Goal: Task Accomplishment & Management: Complete application form

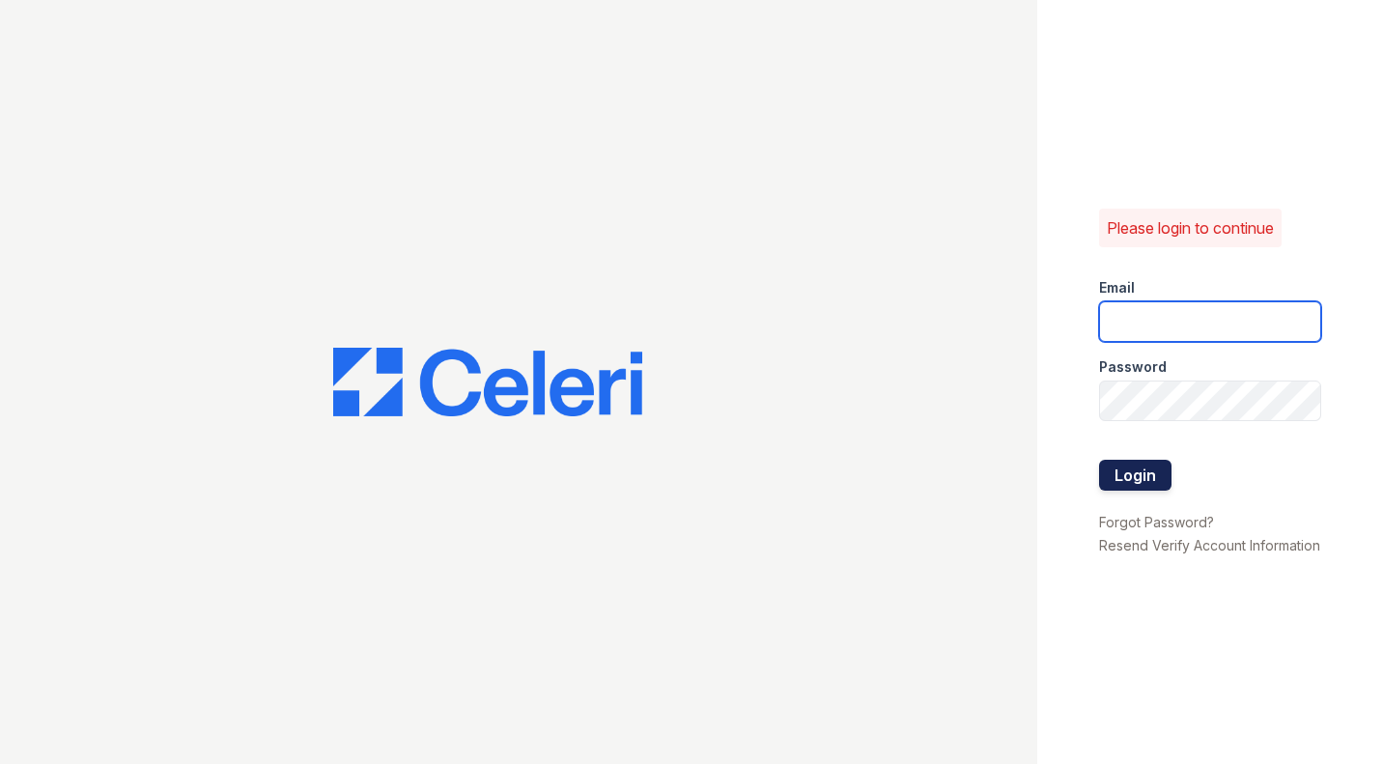
type input "renewwaltham@trinity-pm.com"
click at [1145, 463] on button "Login" at bounding box center [1135, 475] width 72 height 31
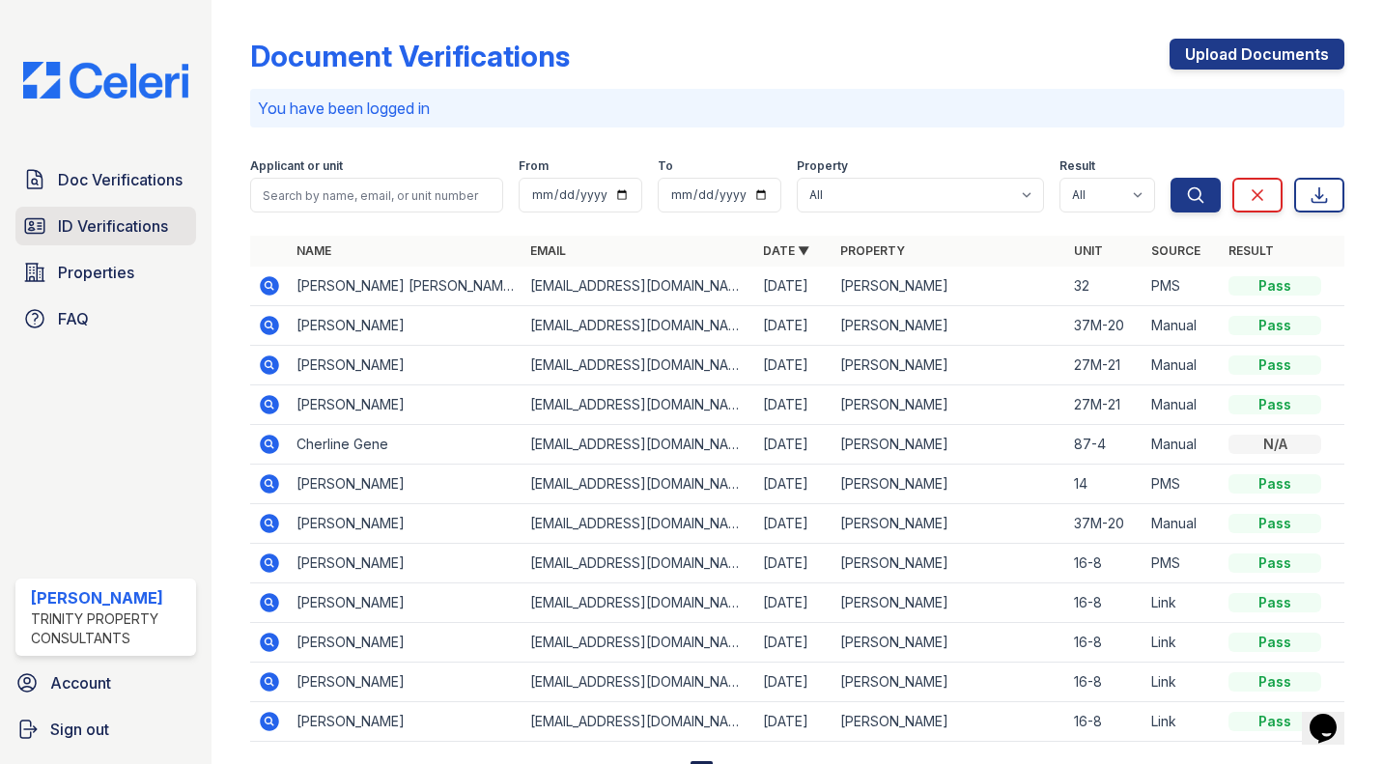
click at [116, 226] on span "ID Verifications" at bounding box center [113, 225] width 110 height 23
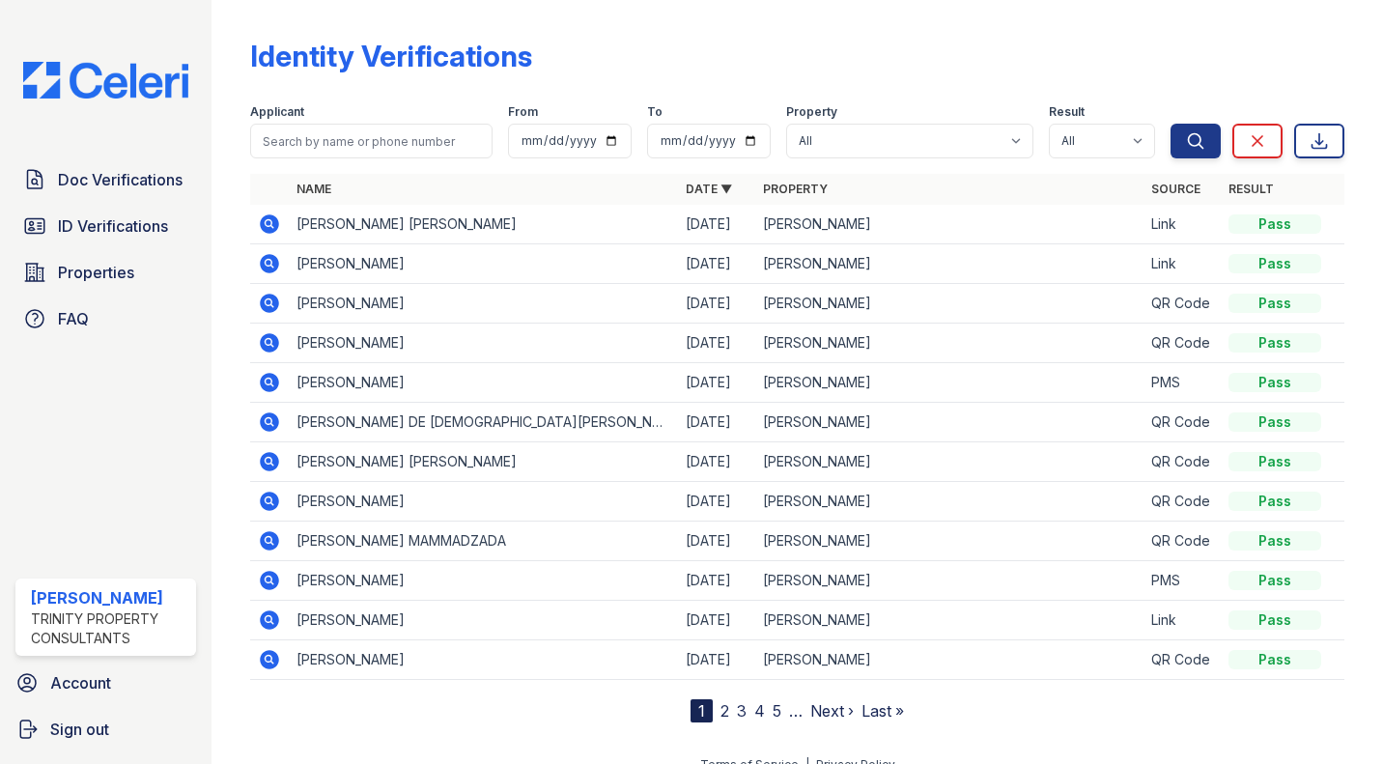
click at [268, 221] on icon at bounding box center [268, 222] width 5 height 5
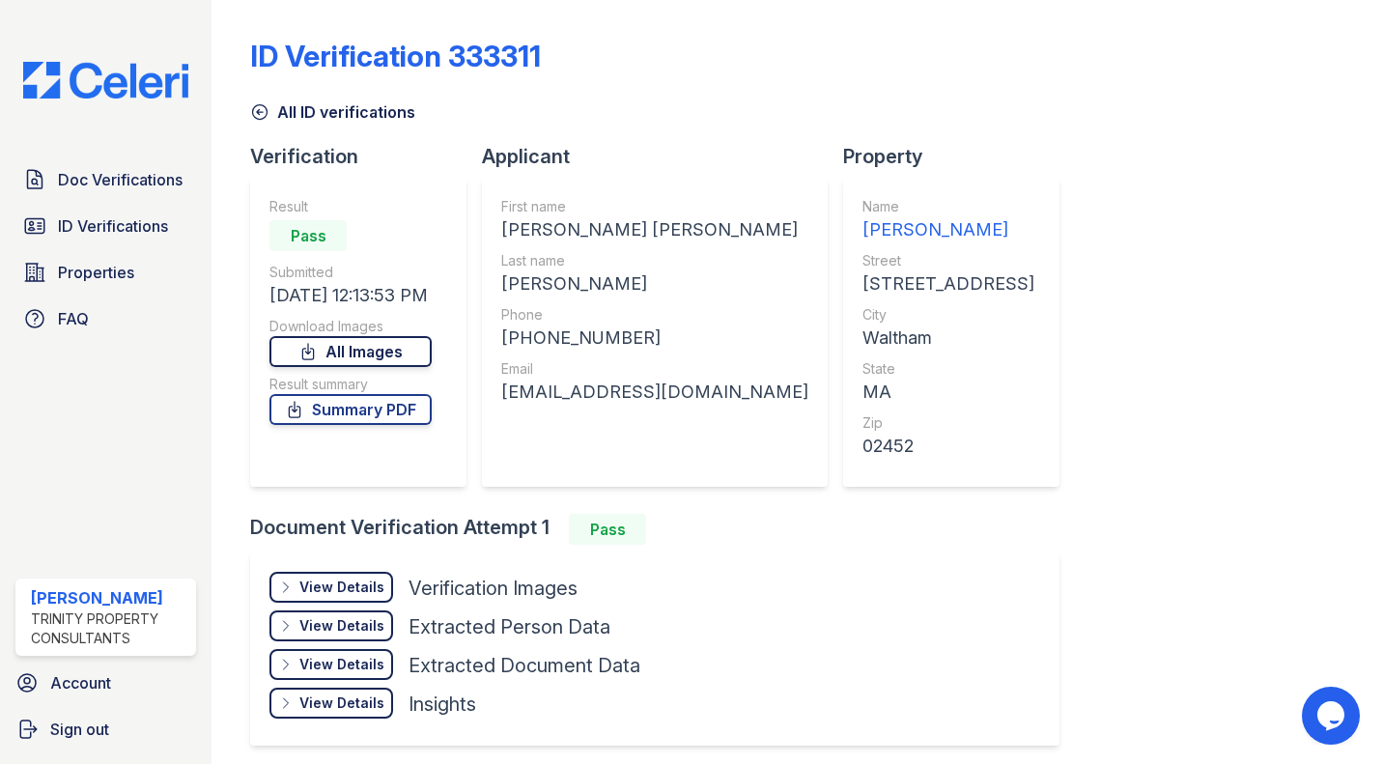
click at [425, 353] on link "All Images" at bounding box center [350, 351] width 162 height 31
click at [415, 412] on link "Summary PDF" at bounding box center [350, 409] width 162 height 31
click at [267, 117] on icon at bounding box center [259, 111] width 19 height 19
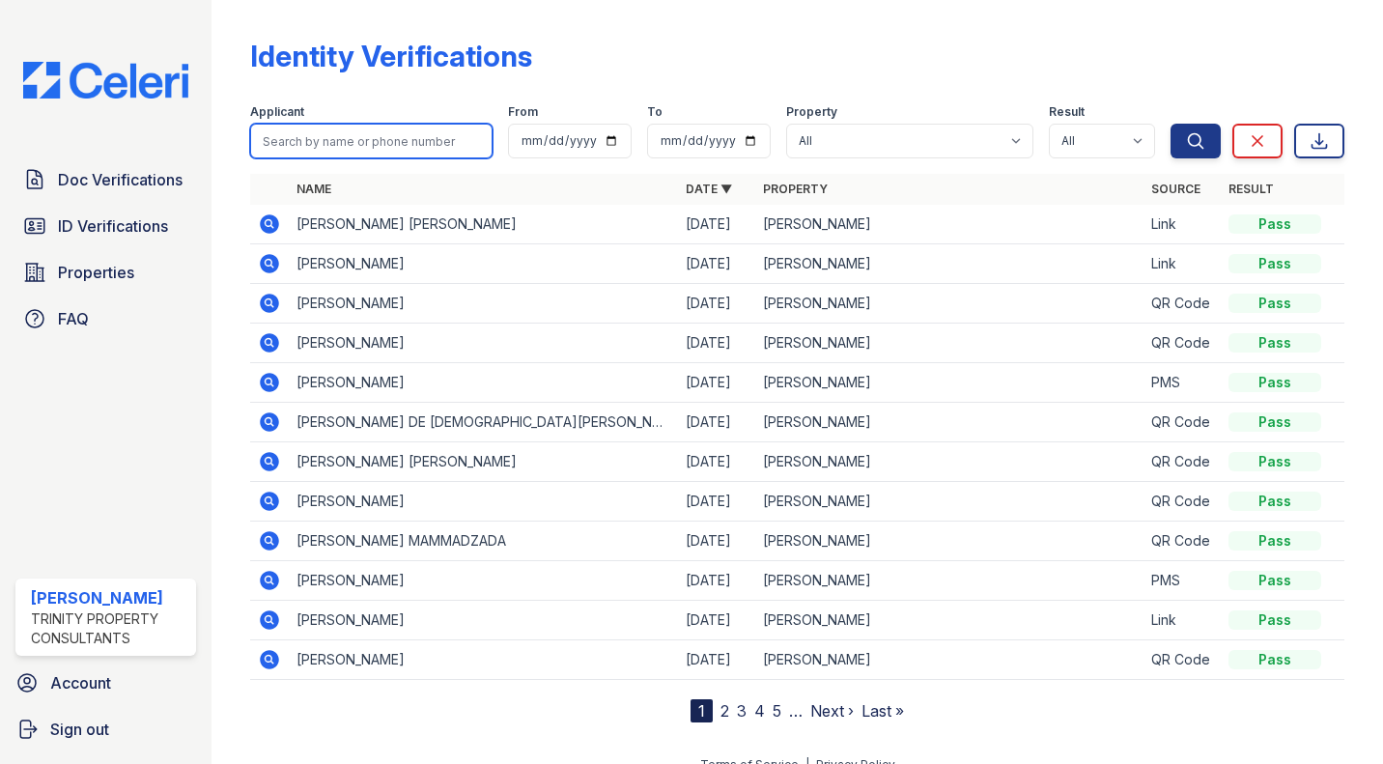
click at [440, 138] on input "search" at bounding box center [371, 141] width 242 height 35
type input "sandra"
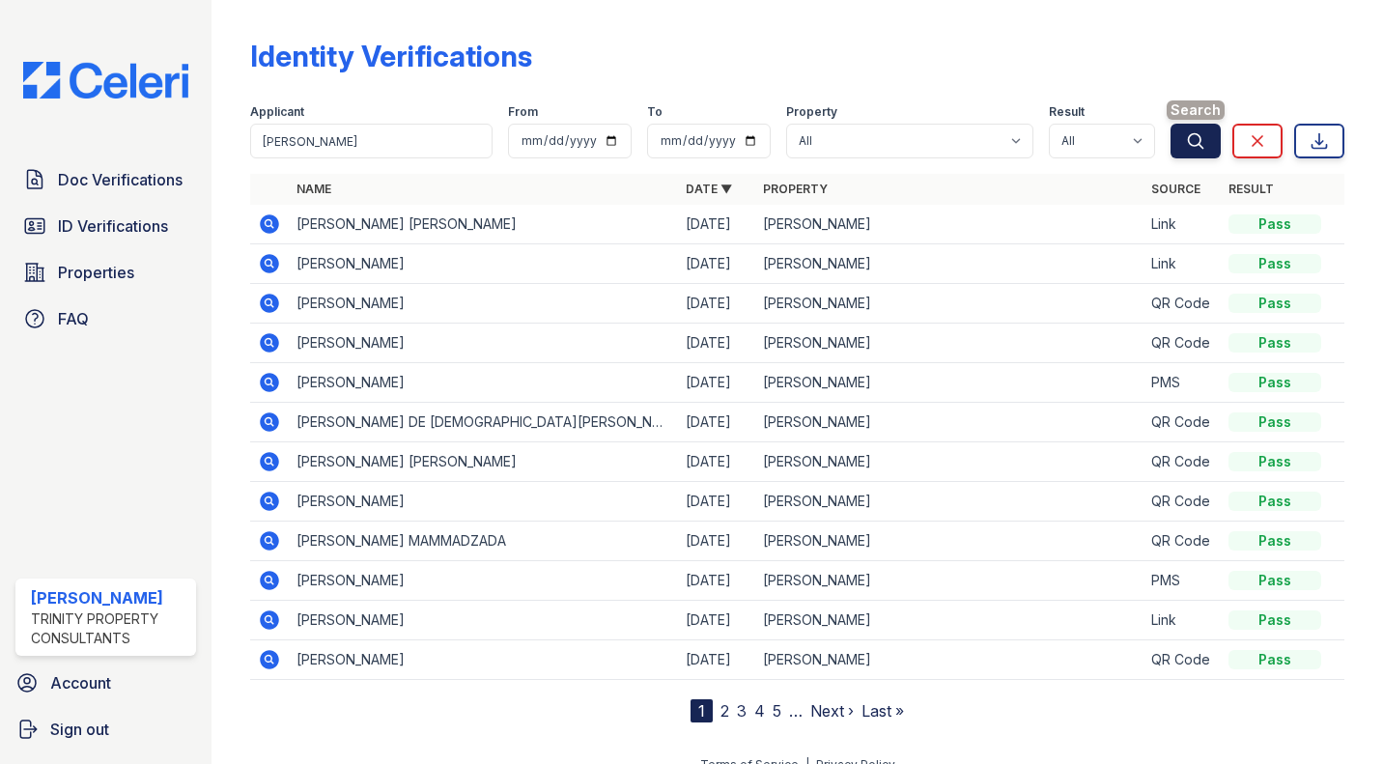
click at [1198, 127] on button "Search" at bounding box center [1196, 141] width 50 height 35
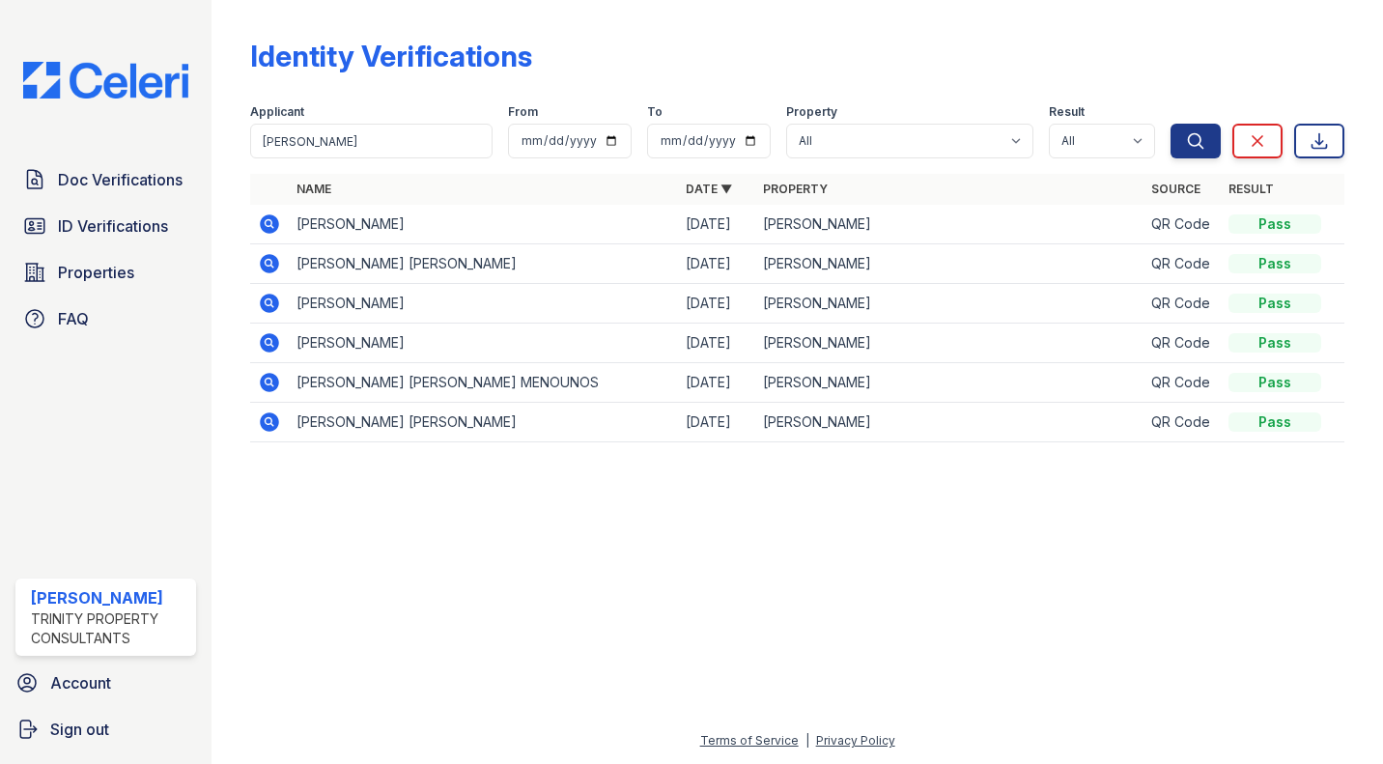
click at [268, 267] on icon at bounding box center [269, 263] width 19 height 19
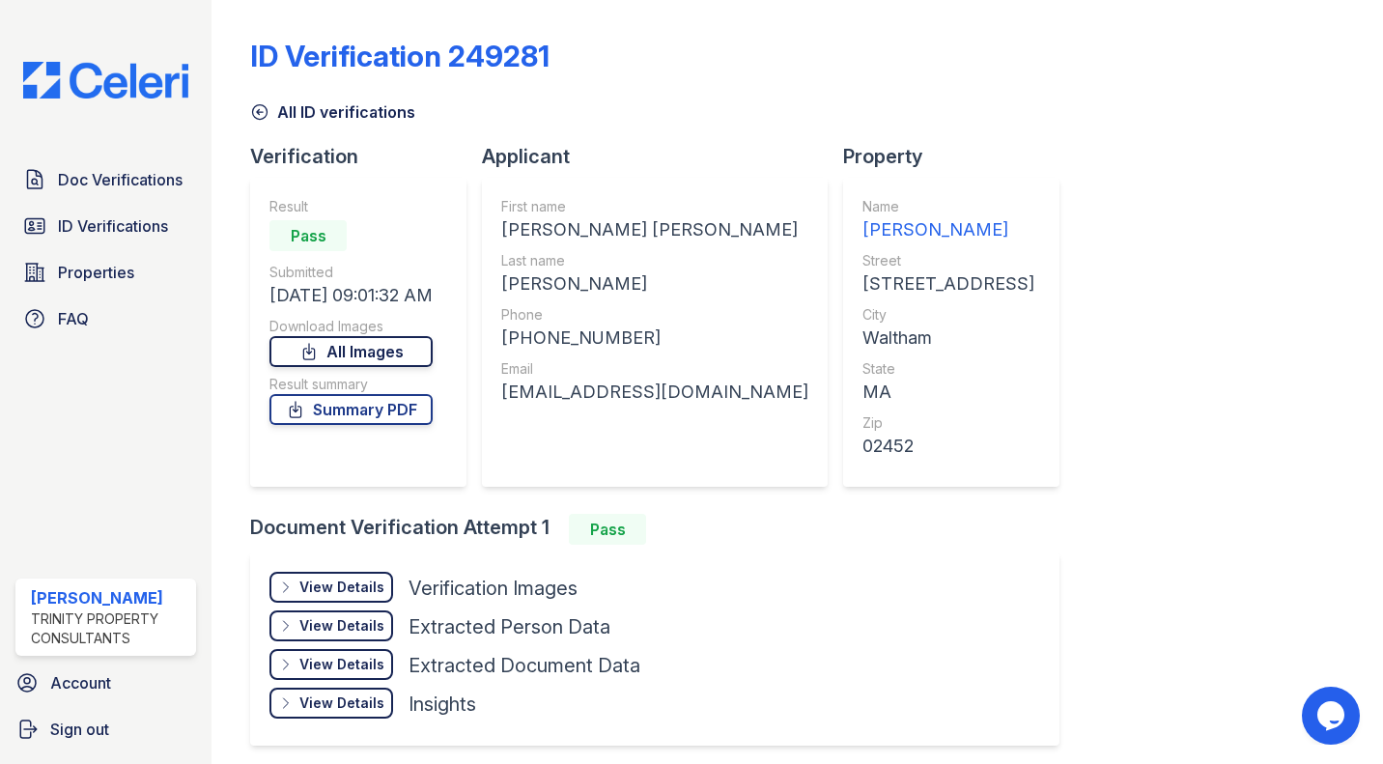
click at [386, 349] on link "All Images" at bounding box center [350, 351] width 163 height 31
click at [382, 409] on link "Summary PDF" at bounding box center [350, 409] width 163 height 31
click at [264, 115] on icon at bounding box center [259, 111] width 19 height 19
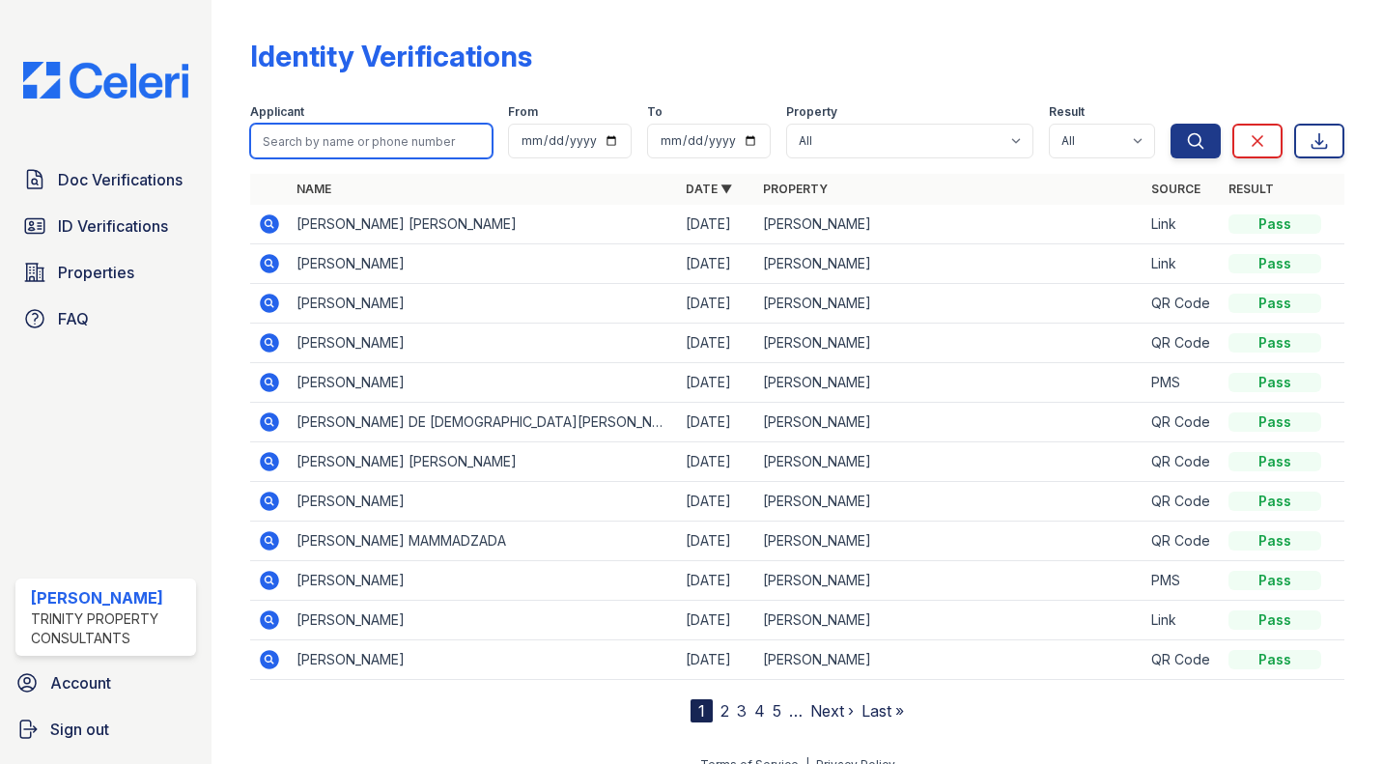
click at [409, 145] on input "search" at bounding box center [371, 141] width 242 height 35
type input "Yamileth"
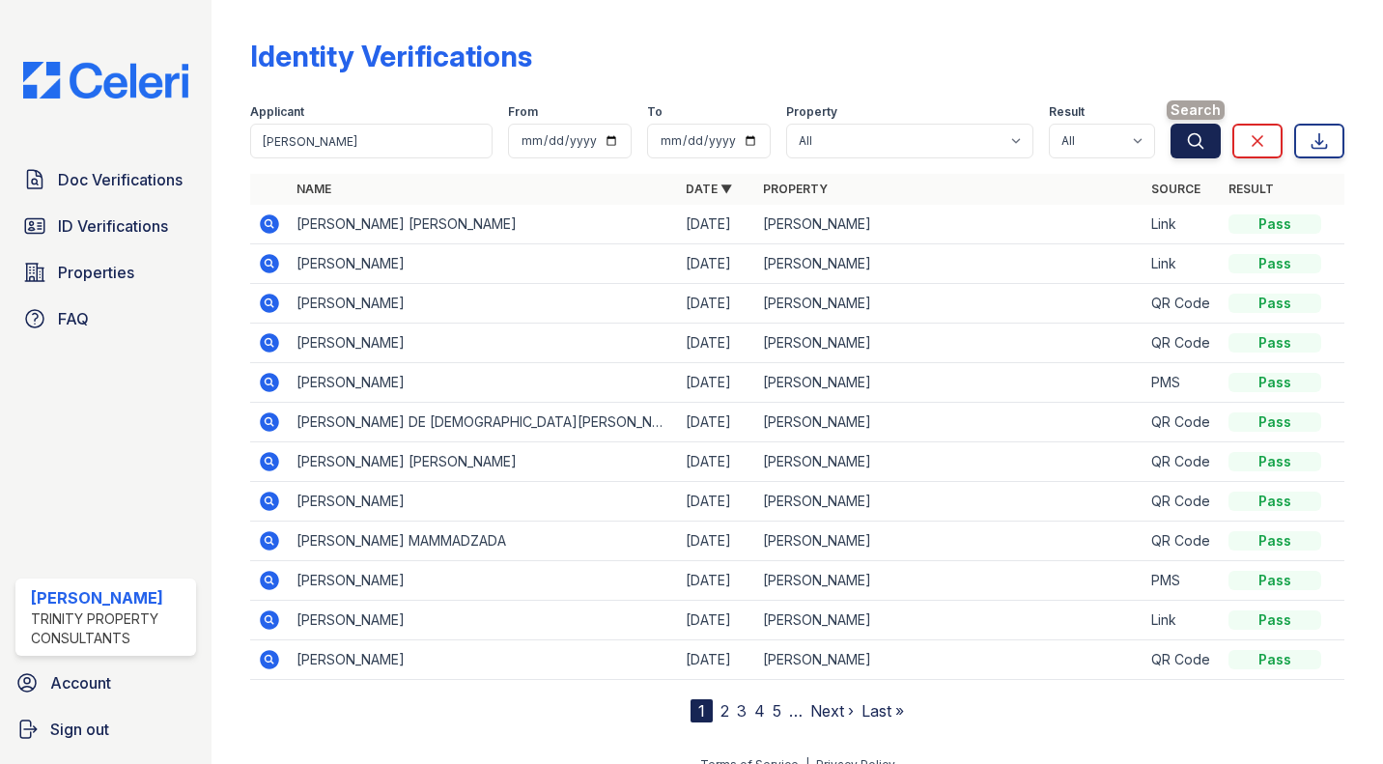
click at [1186, 134] on icon "submit" at bounding box center [1195, 140] width 19 height 19
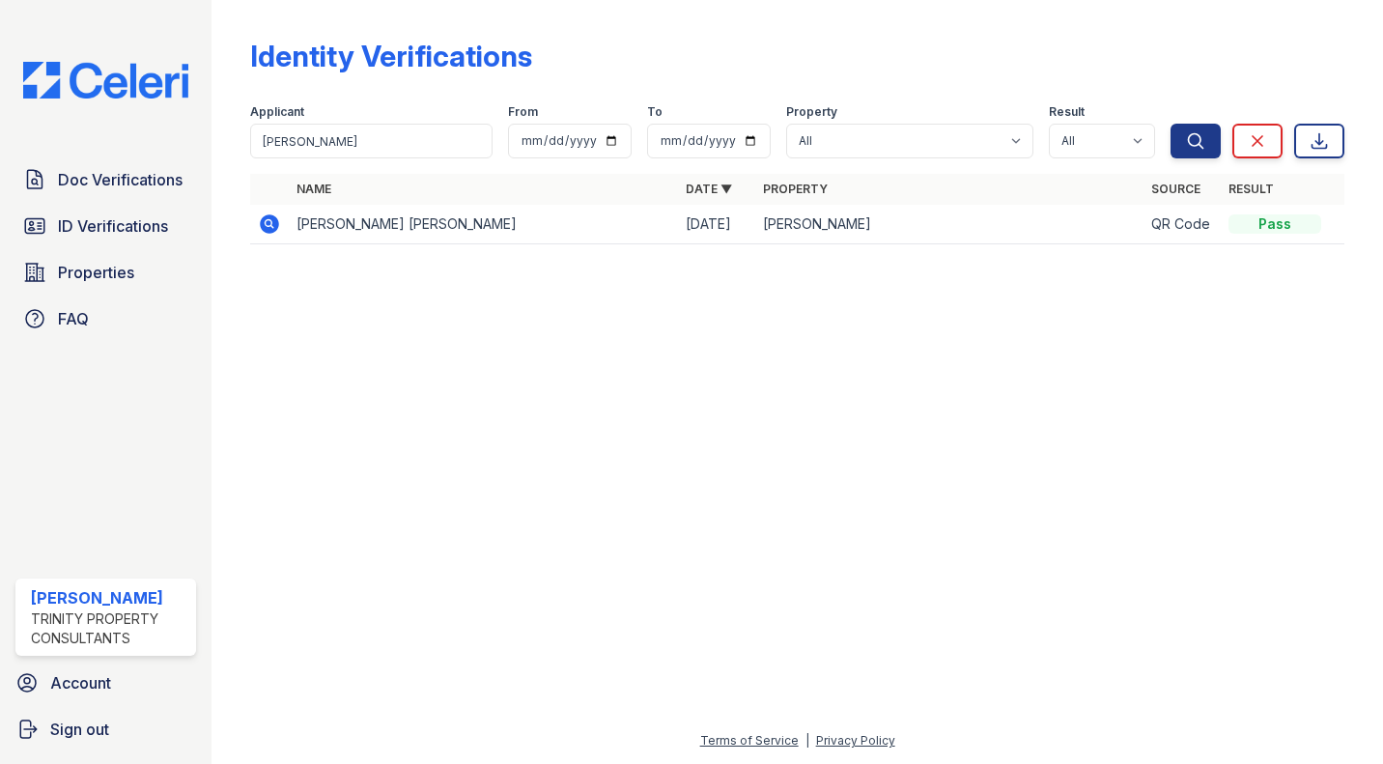
click at [274, 229] on icon at bounding box center [269, 223] width 19 height 19
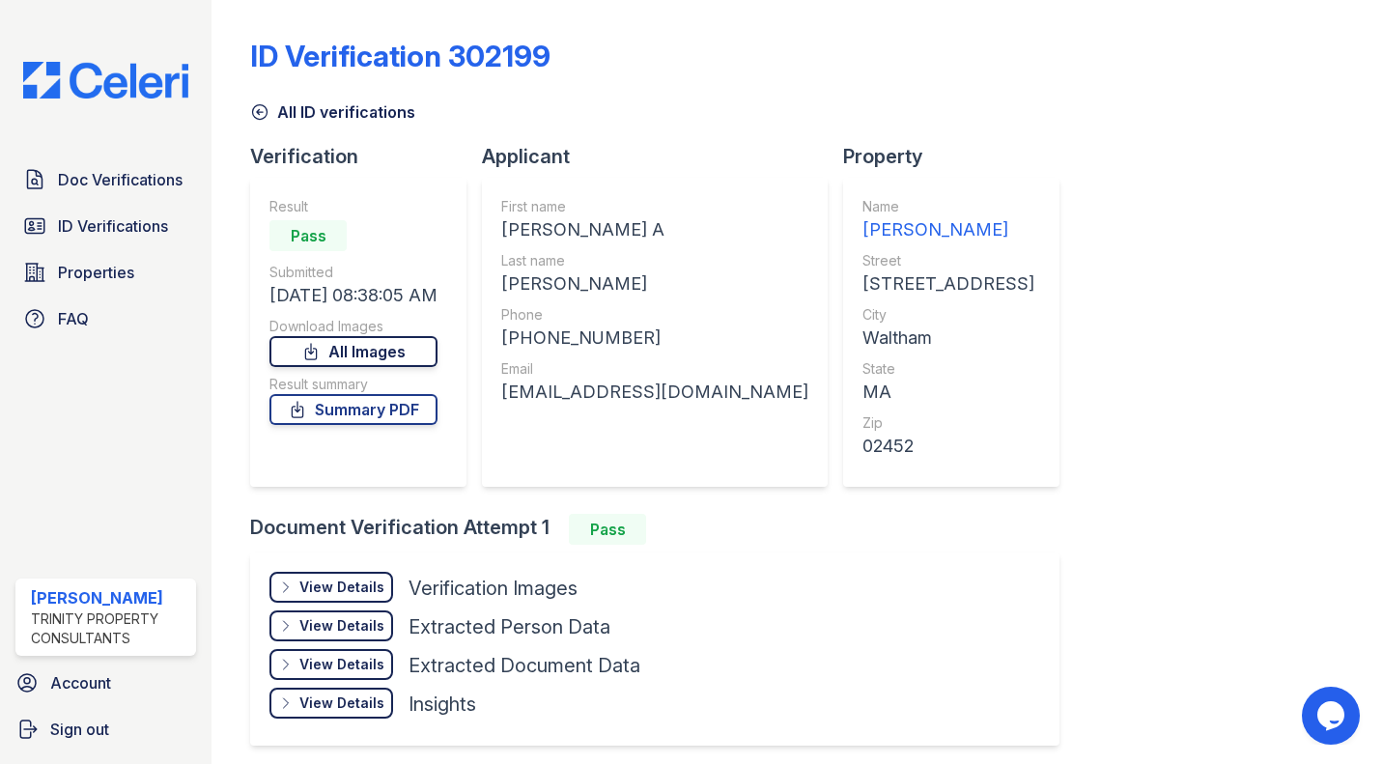
click at [402, 358] on link "All Images" at bounding box center [353, 351] width 168 height 31
click at [397, 404] on link "Summary PDF" at bounding box center [353, 409] width 168 height 31
click at [179, 175] on span "Doc Verifications" at bounding box center [120, 179] width 125 height 23
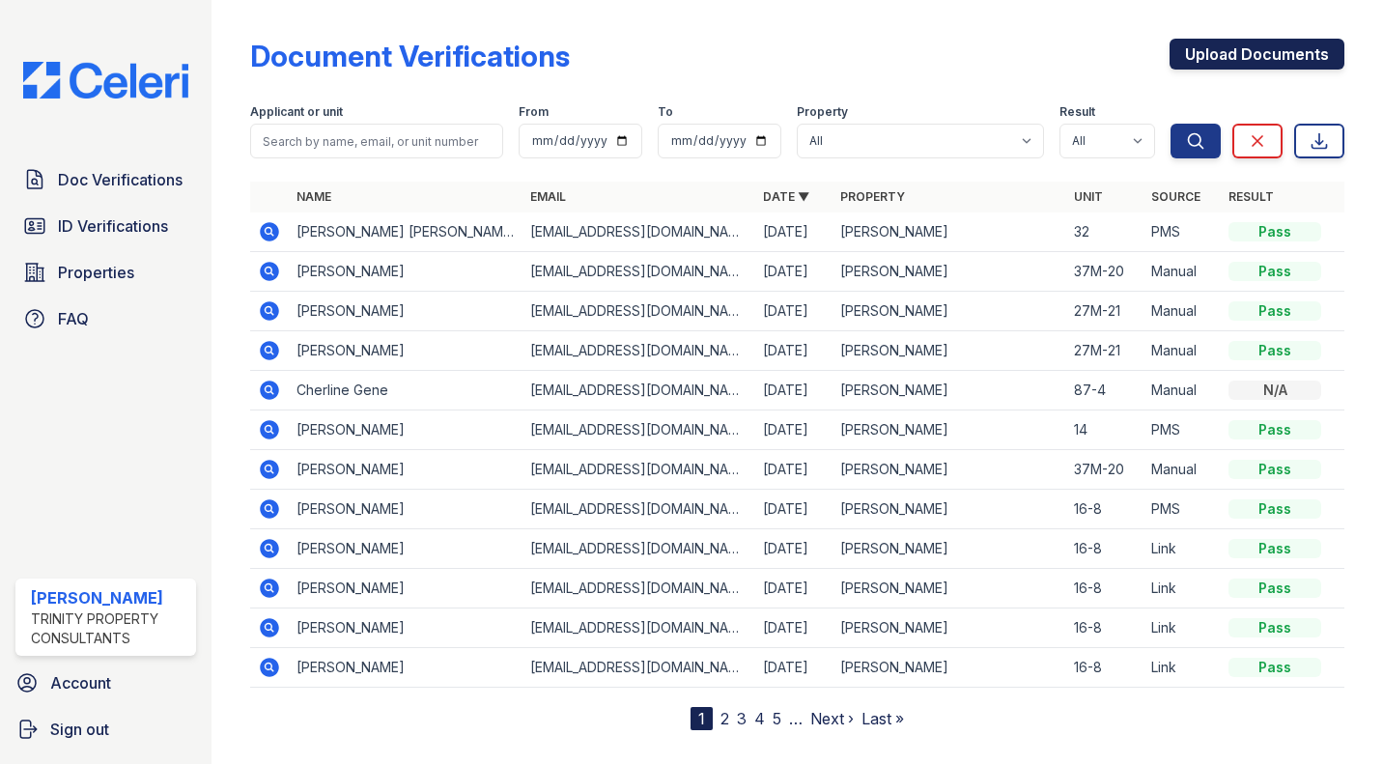
click at [1204, 60] on link "Upload Documents" at bounding box center [1257, 54] width 175 height 31
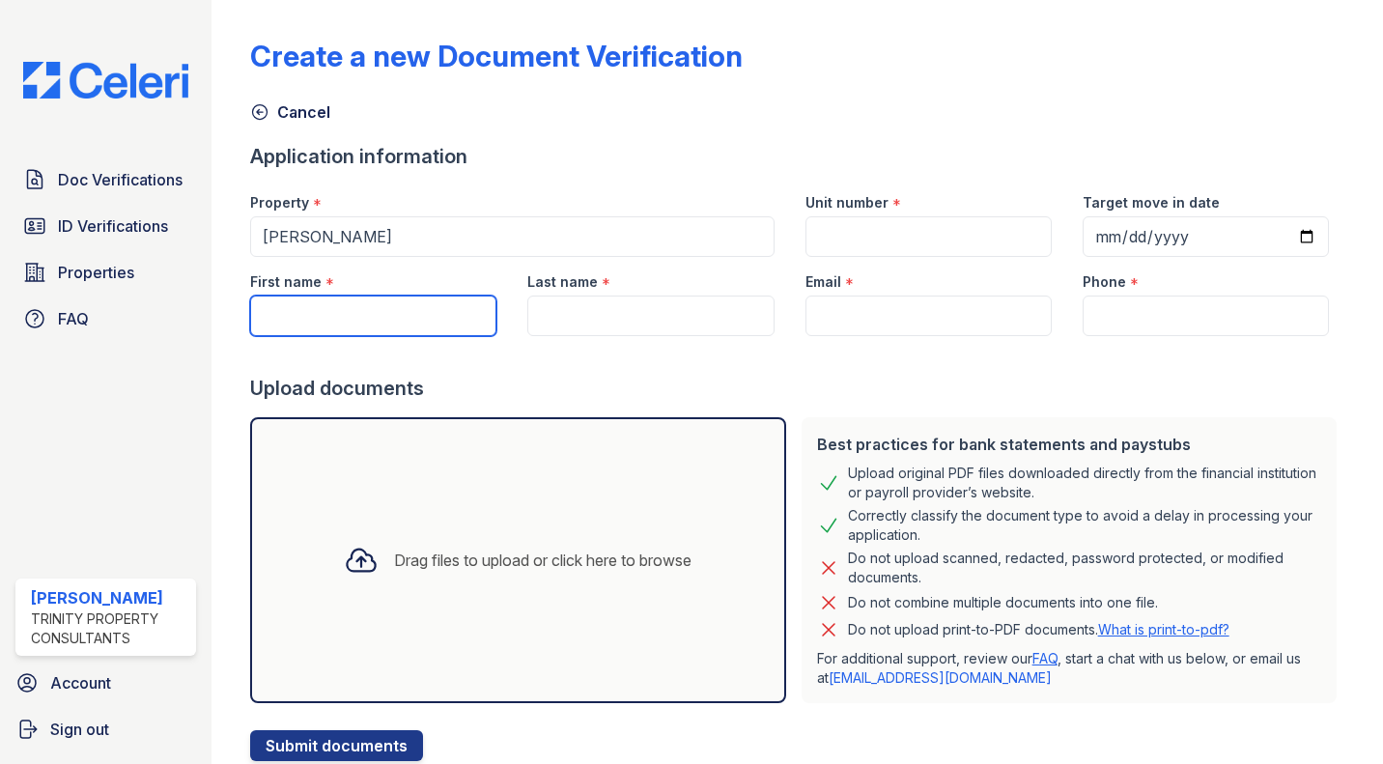
click at [438, 320] on input "First name" at bounding box center [373, 316] width 246 height 41
type input "[PERSON_NAME]"
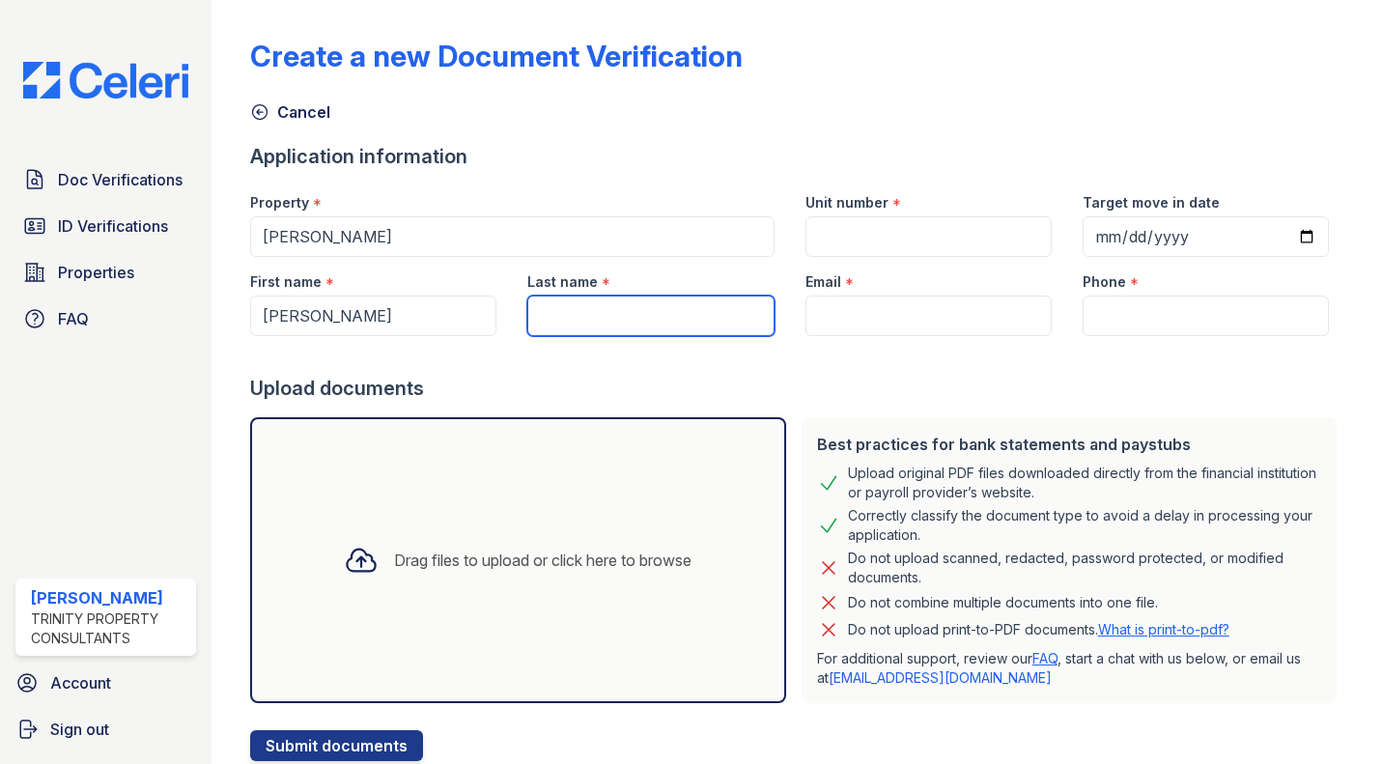
click at [615, 315] on input "Last name" at bounding box center [650, 316] width 246 height 41
type input "[PERSON_NAME]"
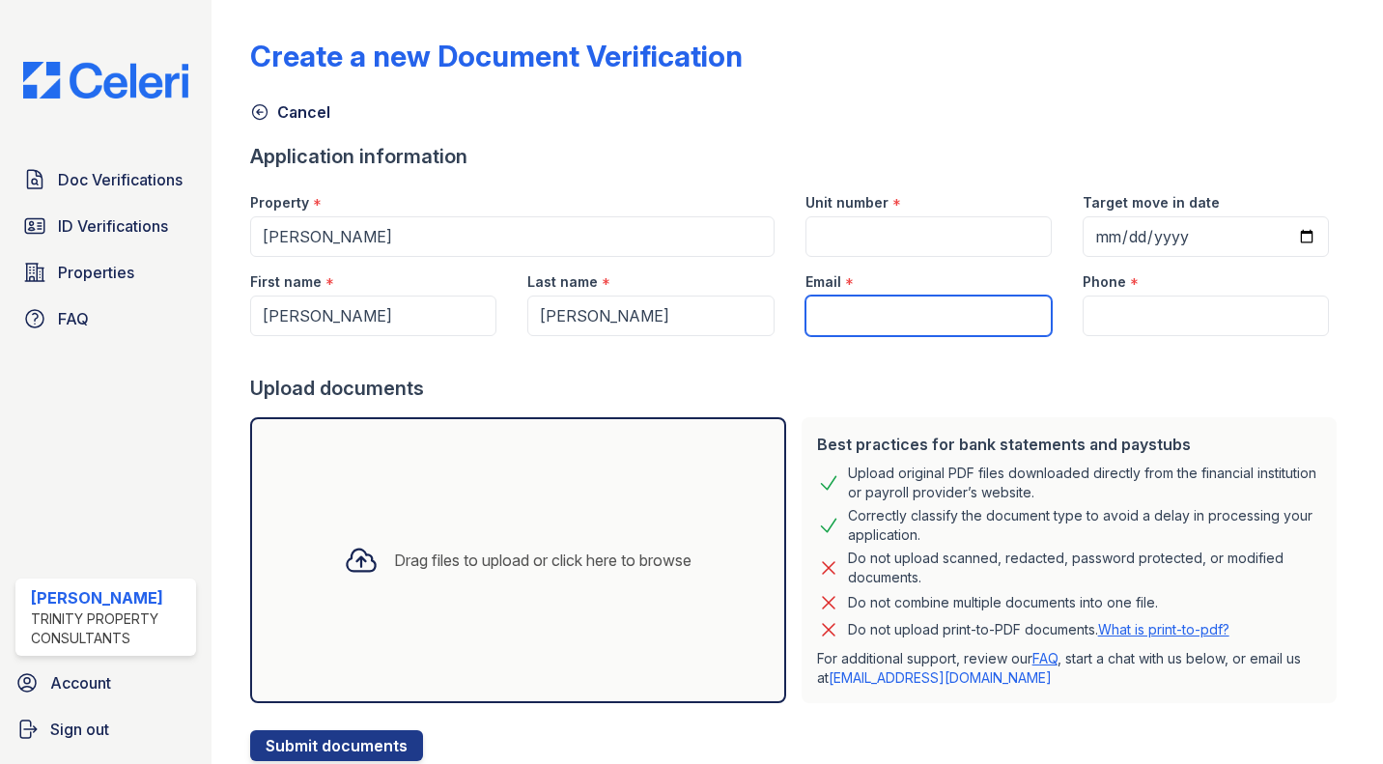
click at [899, 317] on input "Email" at bounding box center [928, 316] width 246 height 41
click at [958, 300] on input "Email" at bounding box center [928, 316] width 246 height 41
paste input "[EMAIL_ADDRESS][DOMAIN_NAME]"
type input "[EMAIL_ADDRESS][DOMAIN_NAME]"
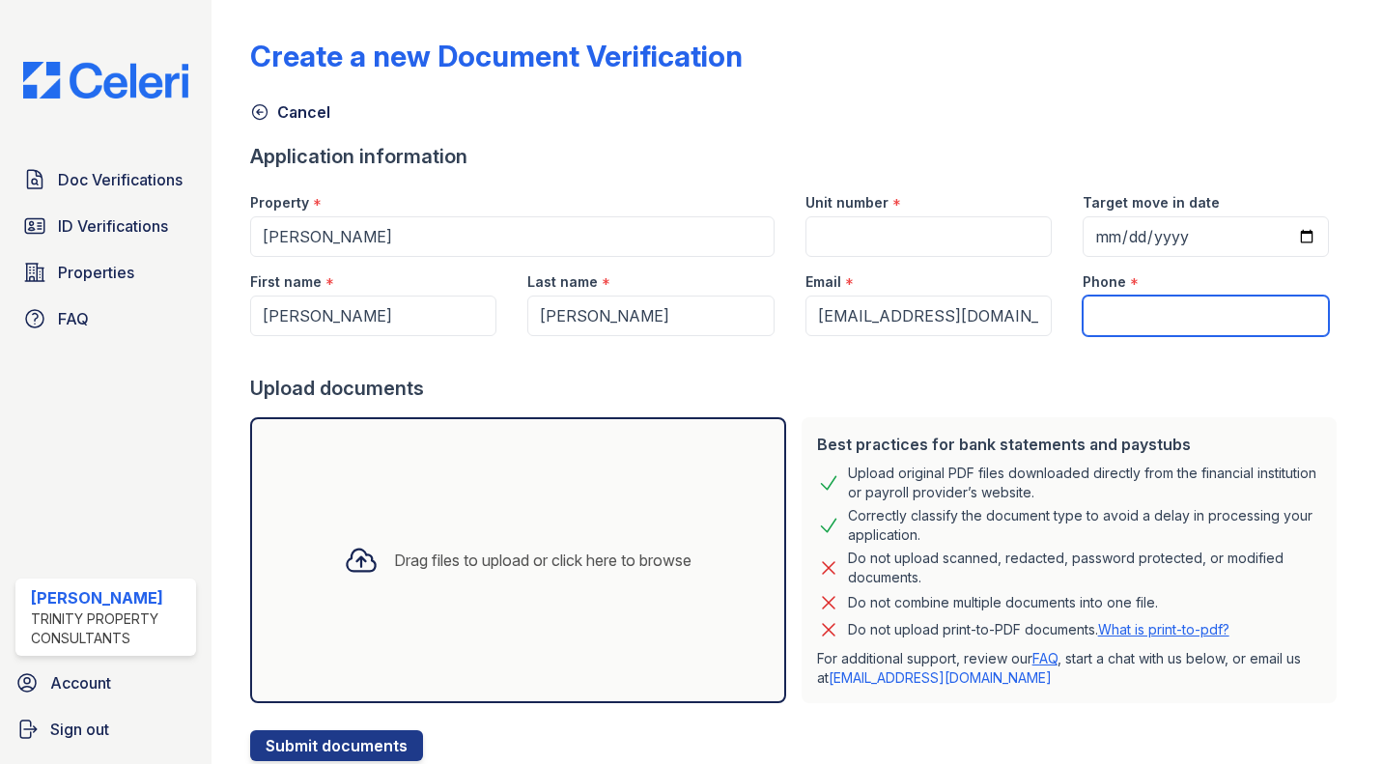
click at [1133, 325] on input "Phone" at bounding box center [1206, 316] width 246 height 41
paste input "(781) 869-0479"
type input "(781) 869-0479"
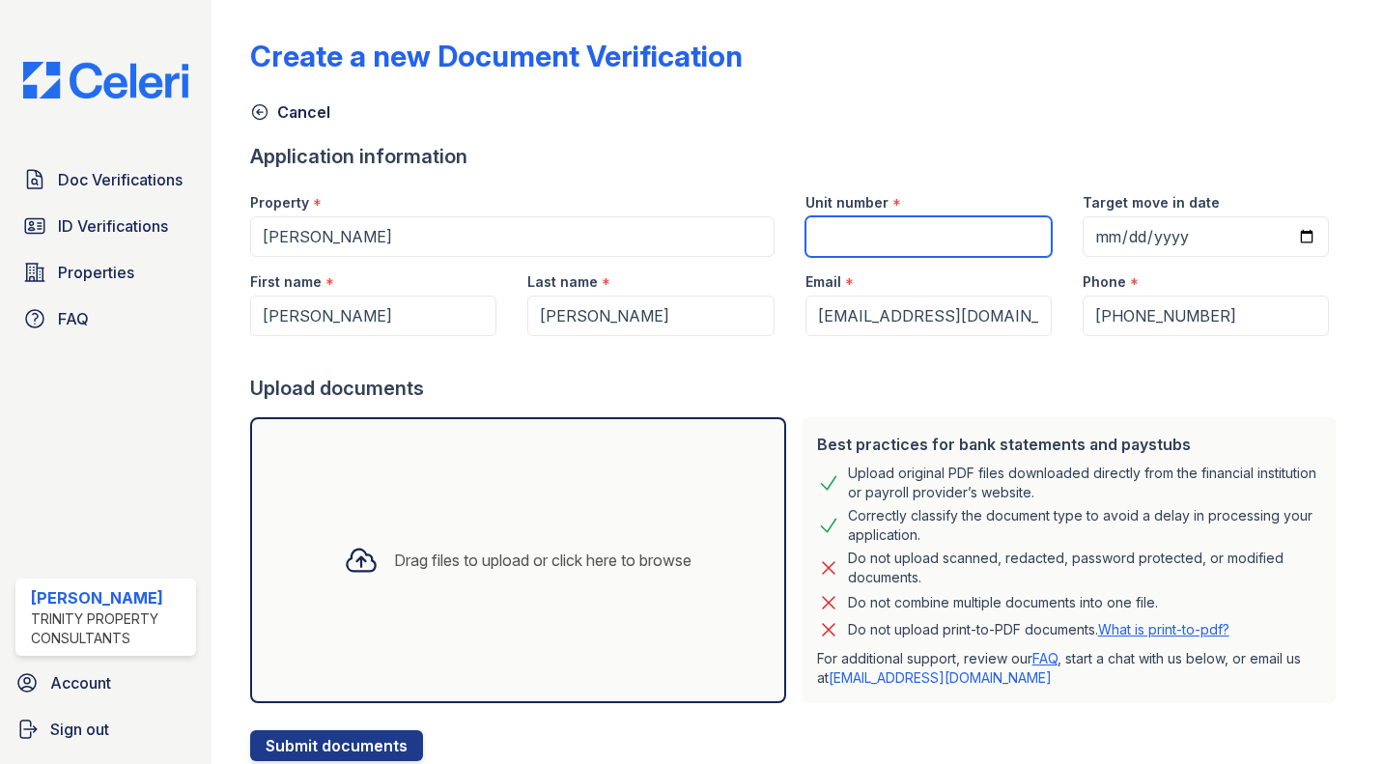
click at [957, 223] on input "Unit number" at bounding box center [928, 236] width 246 height 41
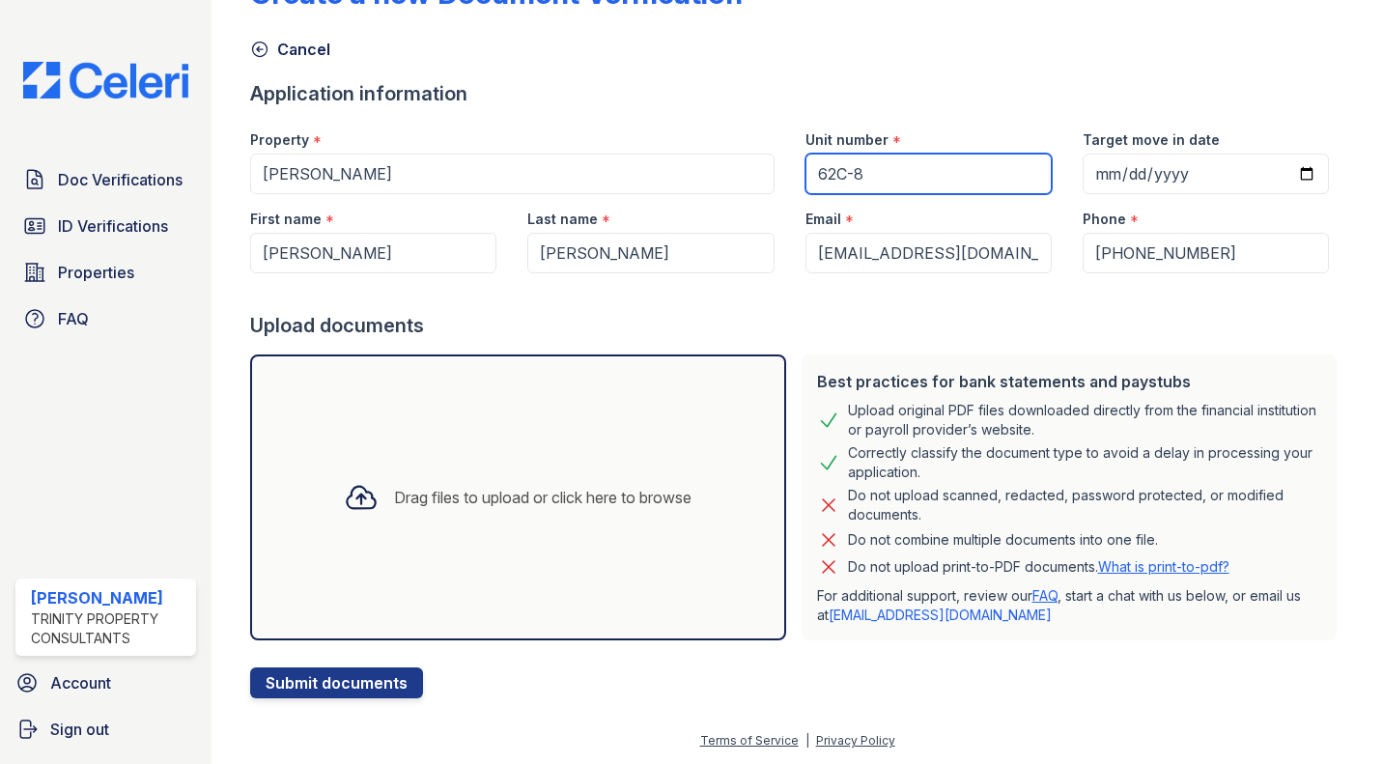
type input "62C-8"
click at [633, 463] on div "Drag files to upload or click here to browse" at bounding box center [517, 497] width 535 height 286
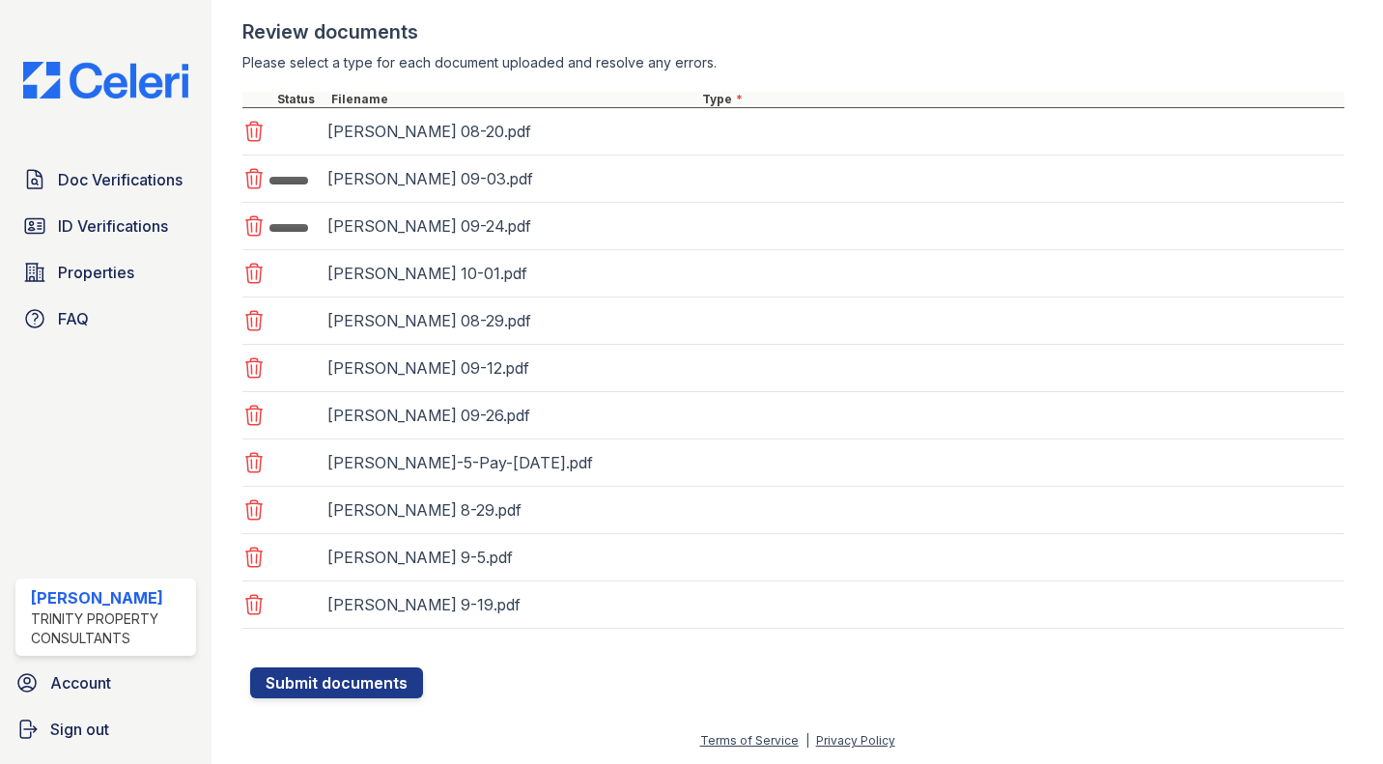
scroll to position [718, 0]
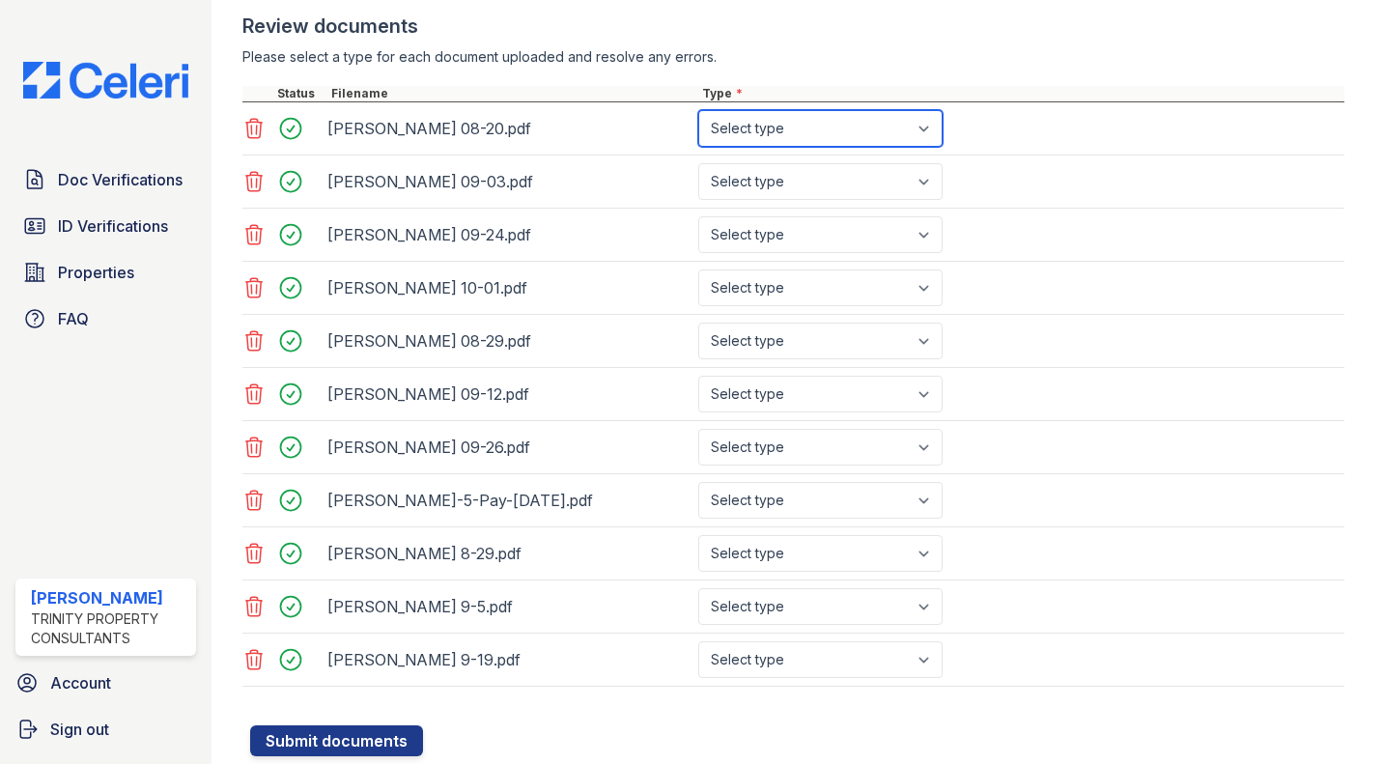
click at [762, 140] on select "Select type Paystub Bank Statement Offer Letter Tax Documents Benefit Award Let…" at bounding box center [820, 128] width 244 height 37
select select "paystub"
click at [698, 110] on select "Select type Paystub Bank Statement Offer Letter Tax Documents Benefit Award Let…" at bounding box center [820, 128] width 244 height 37
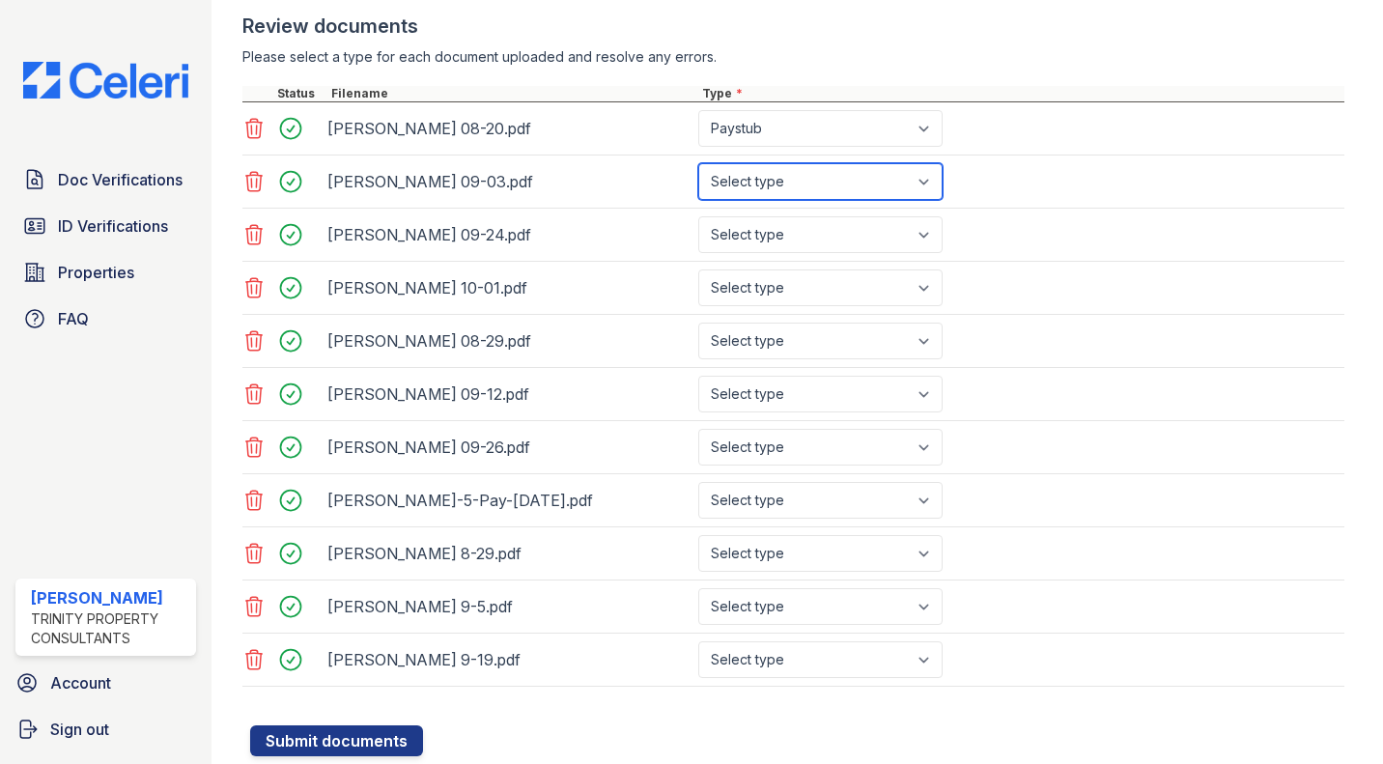
click at [769, 183] on select "Select type Paystub Bank Statement Offer Letter Tax Documents Benefit Award Let…" at bounding box center [820, 181] width 244 height 37
select select "paystub"
click at [698, 163] on select "Select type Paystub Bank Statement Offer Letter Tax Documents Benefit Award Let…" at bounding box center [820, 181] width 244 height 37
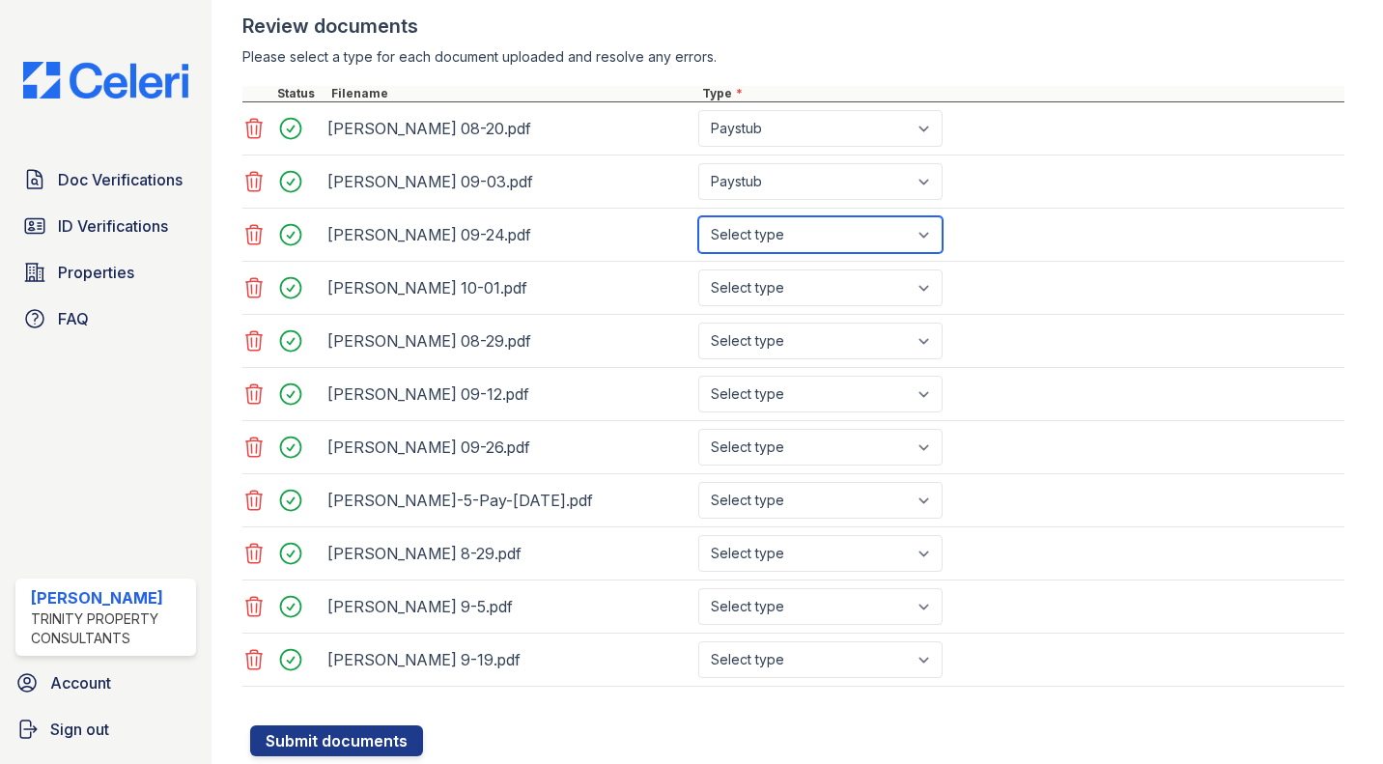
click at [773, 240] on select "Select type Paystub Bank Statement Offer Letter Tax Documents Benefit Award Let…" at bounding box center [820, 234] width 244 height 37
select select "paystub"
click at [698, 216] on select "Select type Paystub Bank Statement Offer Letter Tax Documents Benefit Award Let…" at bounding box center [820, 234] width 244 height 37
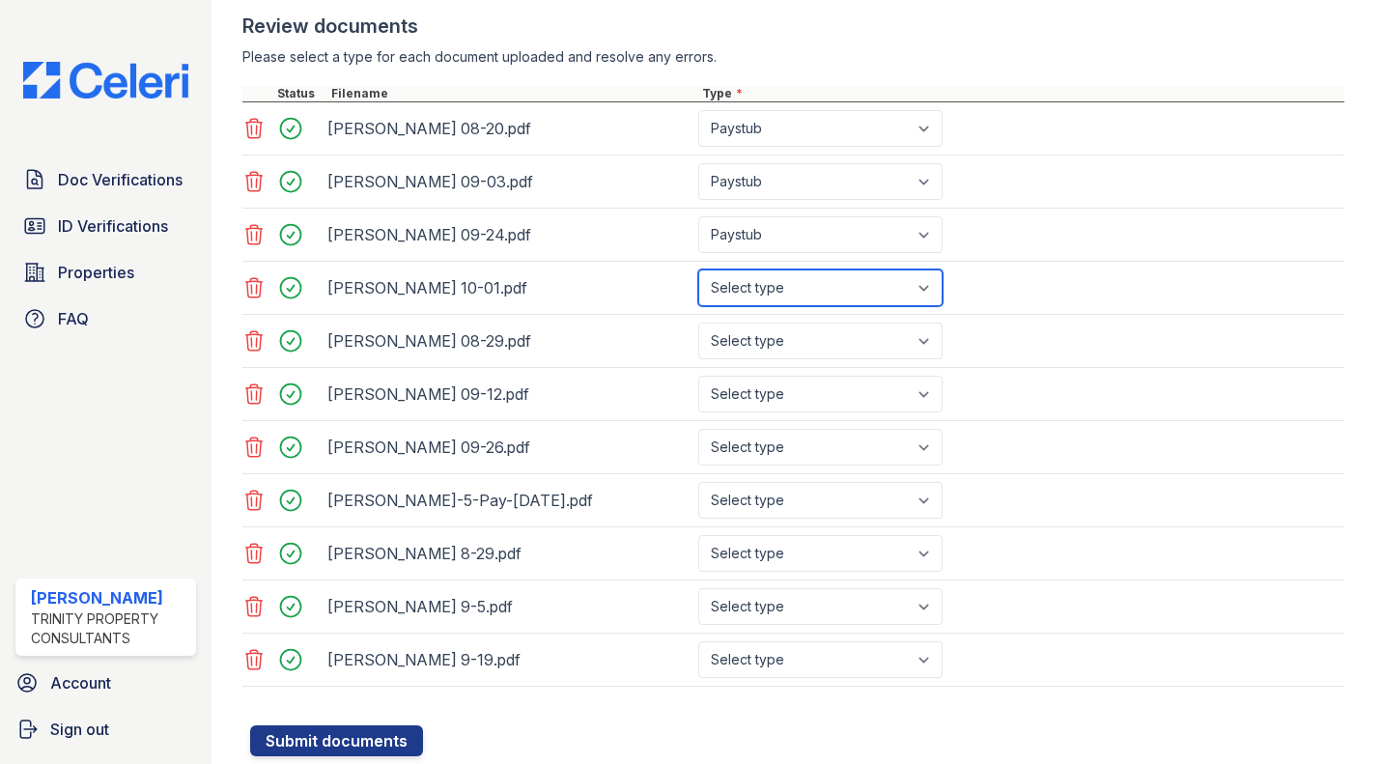
click at [790, 298] on select "Select type Paystub Bank Statement Offer Letter Tax Documents Benefit Award Let…" at bounding box center [820, 287] width 244 height 37
select select "paystub"
click at [698, 269] on select "Select type Paystub Bank Statement Offer Letter Tax Documents Benefit Award Let…" at bounding box center [820, 287] width 244 height 37
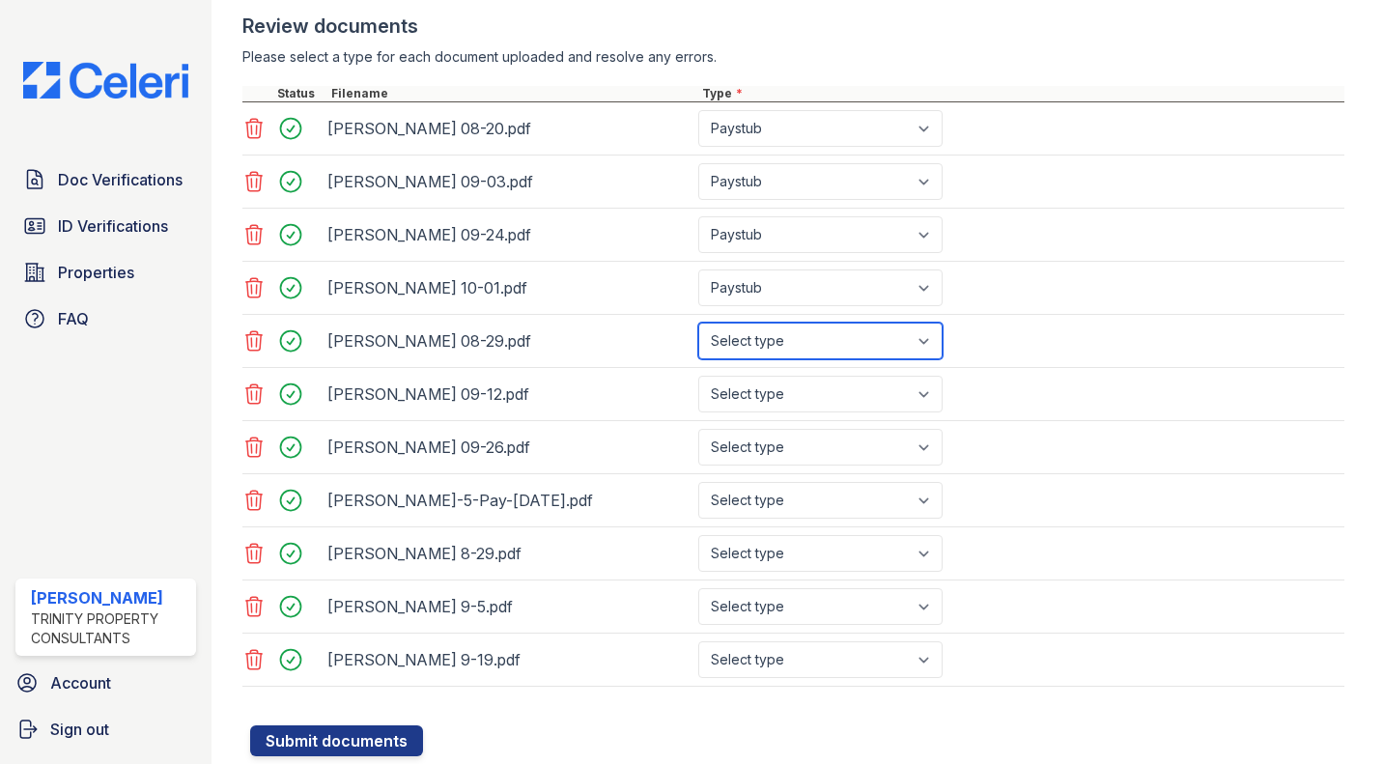
click at [799, 331] on select "Select type Paystub Bank Statement Offer Letter Tax Documents Benefit Award Let…" at bounding box center [820, 341] width 244 height 37
select select "paystub"
click at [698, 323] on select "Select type Paystub Bank Statement Offer Letter Tax Documents Benefit Award Let…" at bounding box center [820, 341] width 244 height 37
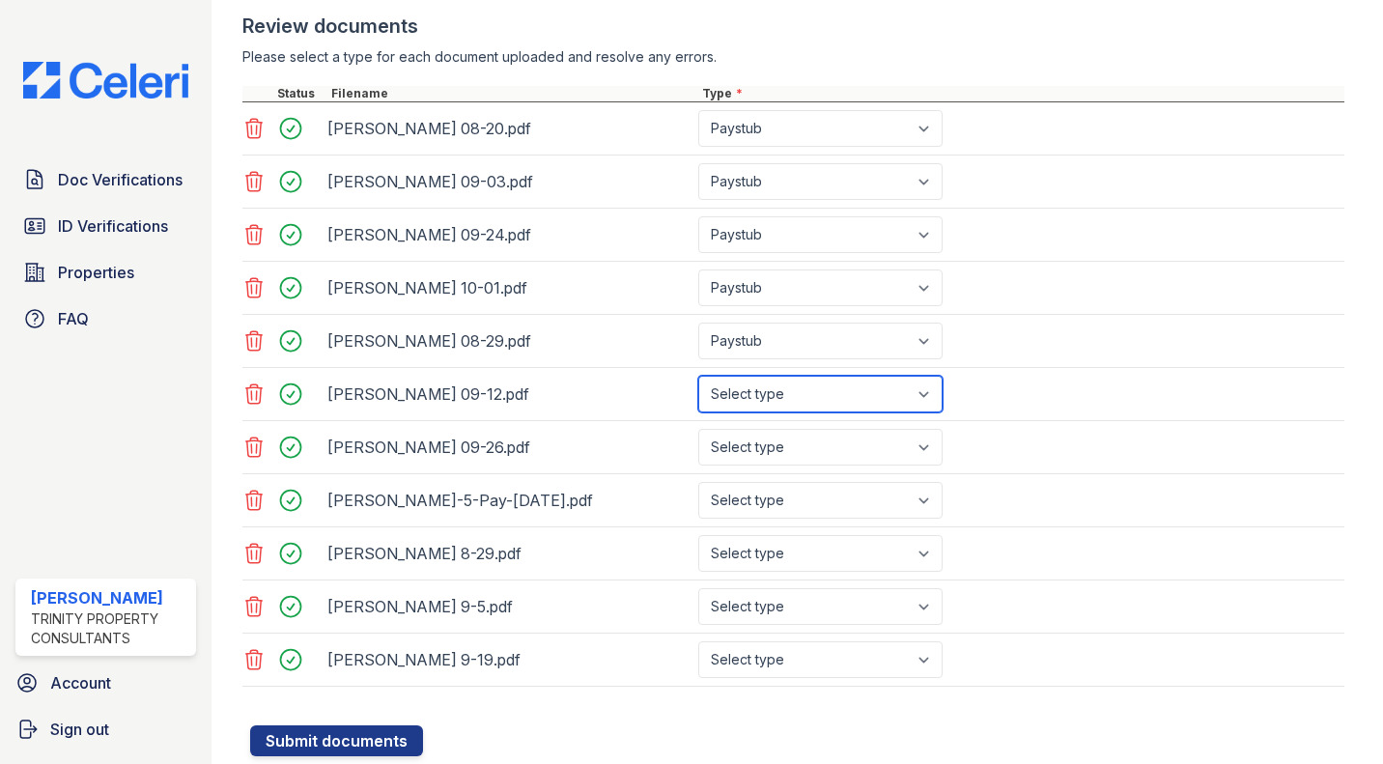
click at [795, 399] on select "Select type Paystub Bank Statement Offer Letter Tax Documents Benefit Award Let…" at bounding box center [820, 394] width 244 height 37
select select "paystub"
click at [698, 376] on select "Select type Paystub Bank Statement Offer Letter Tax Documents Benefit Award Let…" at bounding box center [820, 394] width 244 height 37
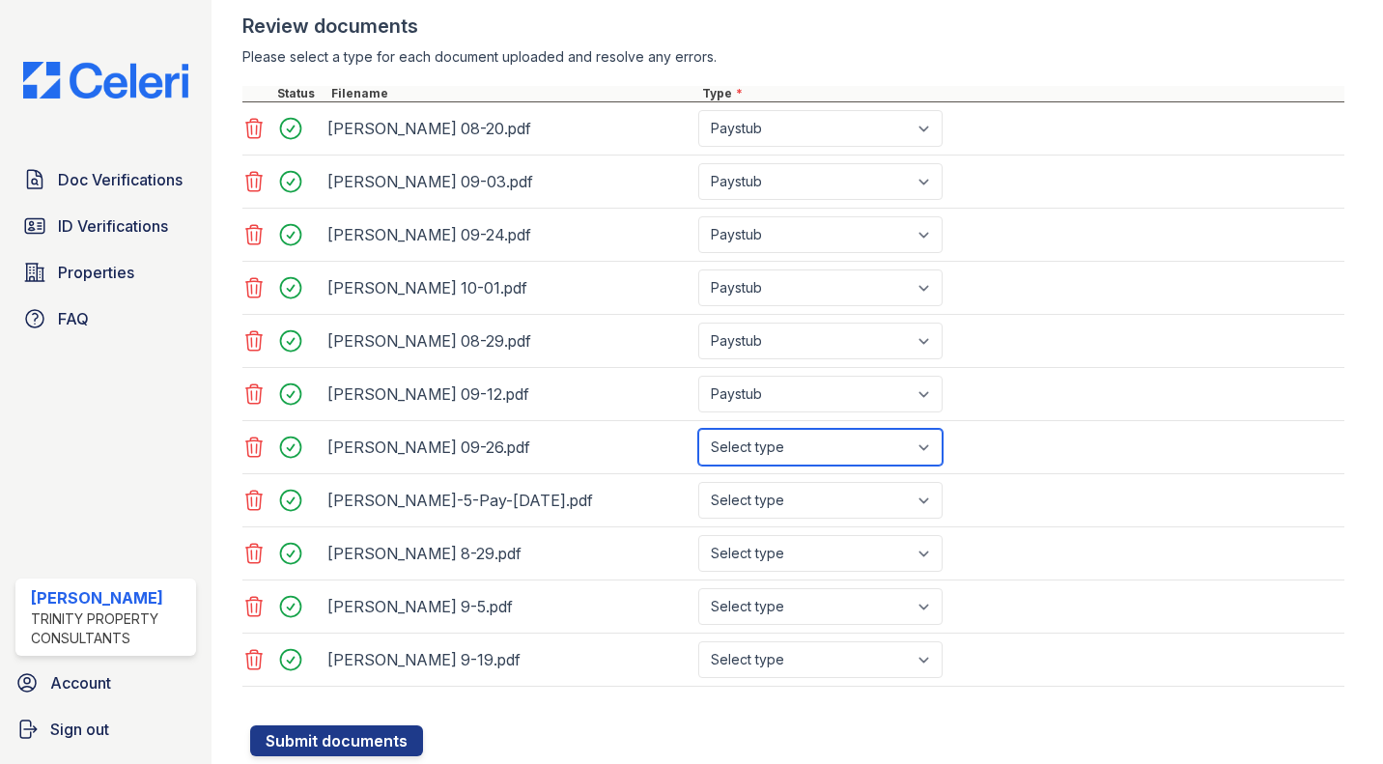
click at [805, 439] on select "Select type Paystub Bank Statement Offer Letter Tax Documents Benefit Award Let…" at bounding box center [820, 447] width 244 height 37
select select "paystub"
click at [698, 429] on select "Select type Paystub Bank Statement Offer Letter Tax Documents Benefit Award Let…" at bounding box center [820, 447] width 244 height 37
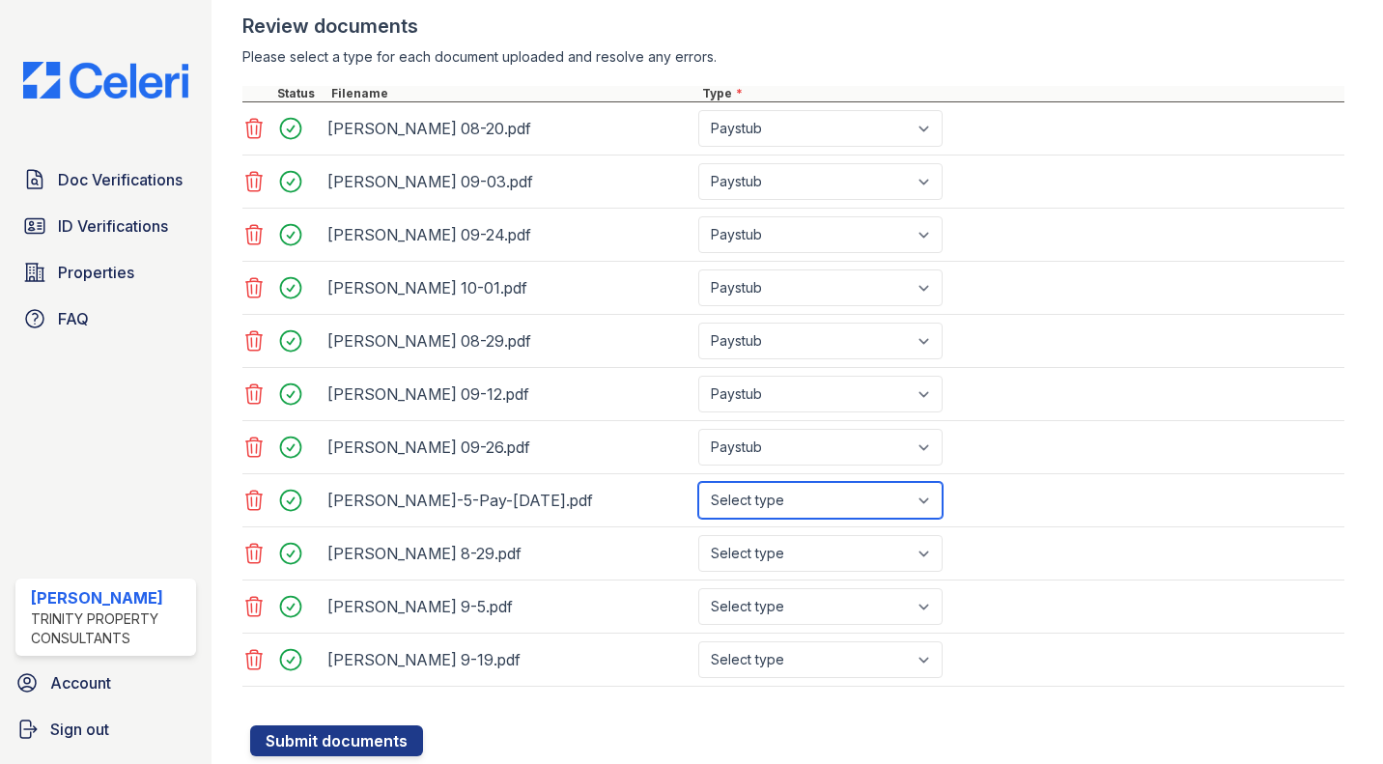
click at [810, 508] on select "Select type Paystub Bank Statement Offer Letter Tax Documents Benefit Award Let…" at bounding box center [820, 500] width 244 height 37
click at [698, 482] on select "Select type Paystub Bank Statement Offer Letter Tax Documents Benefit Award Let…" at bounding box center [820, 500] width 244 height 37
click at [858, 510] on select "Select type Paystub Bank Statement Offer Letter Tax Documents Benefit Award Let…" at bounding box center [820, 500] width 244 height 37
select select "paystub"
click at [698, 482] on select "Select type Paystub Bank Statement Offer Letter Tax Documents Benefit Award Let…" at bounding box center [820, 500] width 244 height 37
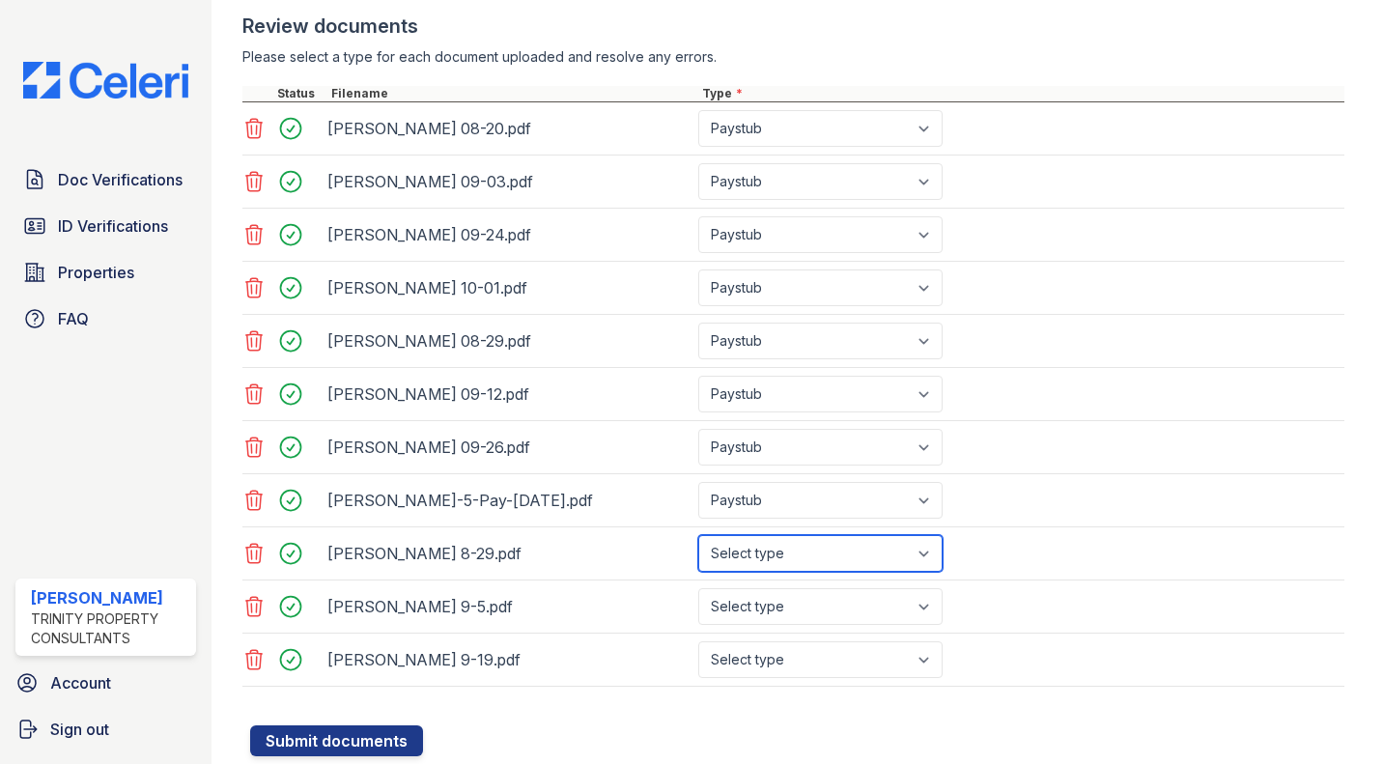
click at [860, 565] on select "Select type Paystub Bank Statement Offer Letter Tax Documents Benefit Award Let…" at bounding box center [820, 553] width 244 height 37
select select "paystub"
click at [698, 535] on select "Select type Paystub Bank Statement Offer Letter Tax Documents Benefit Award Let…" at bounding box center [820, 553] width 244 height 37
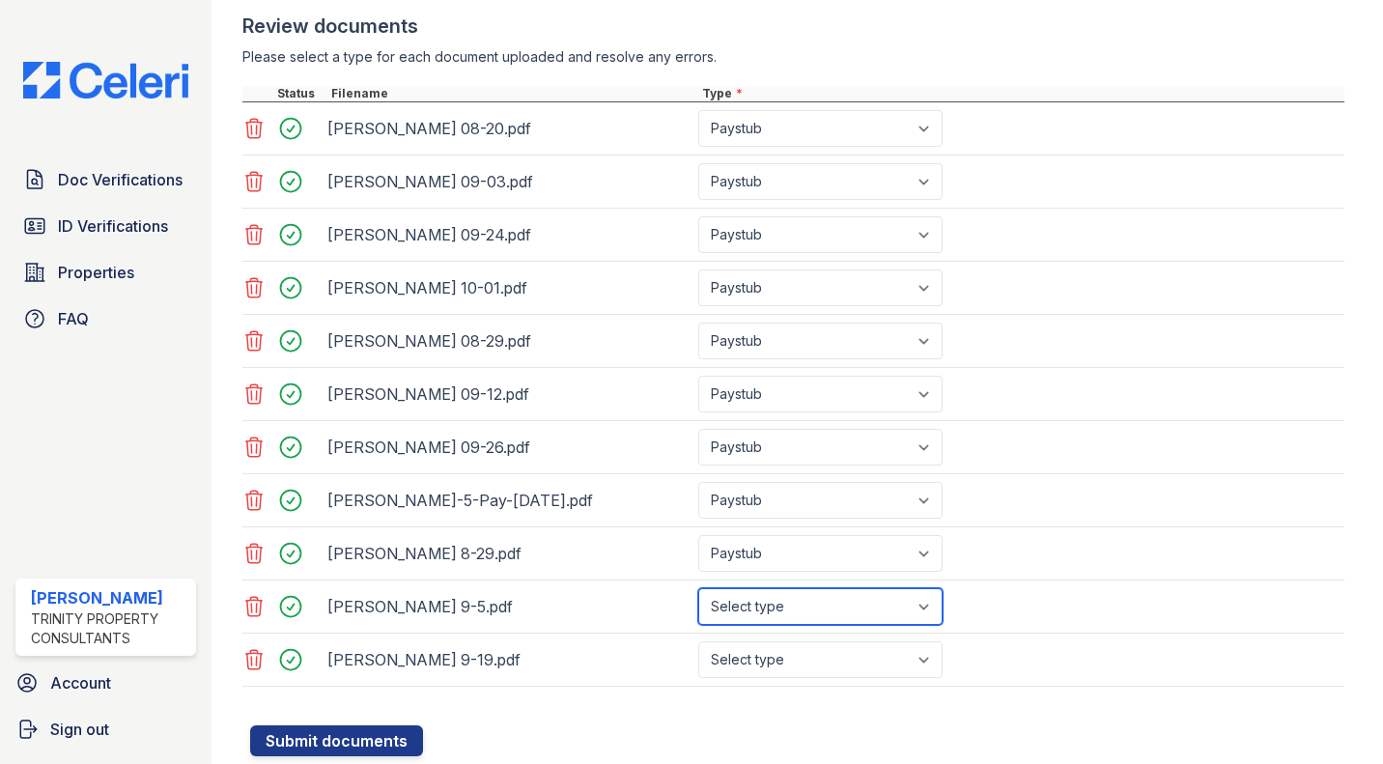
click at [807, 619] on select "Select type Paystub Bank Statement Offer Letter Tax Documents Benefit Award Let…" at bounding box center [820, 606] width 244 height 37
select select "paystub"
click at [698, 588] on select "Select type Paystub Bank Statement Offer Letter Tax Documents Benefit Award Let…" at bounding box center [820, 606] width 244 height 37
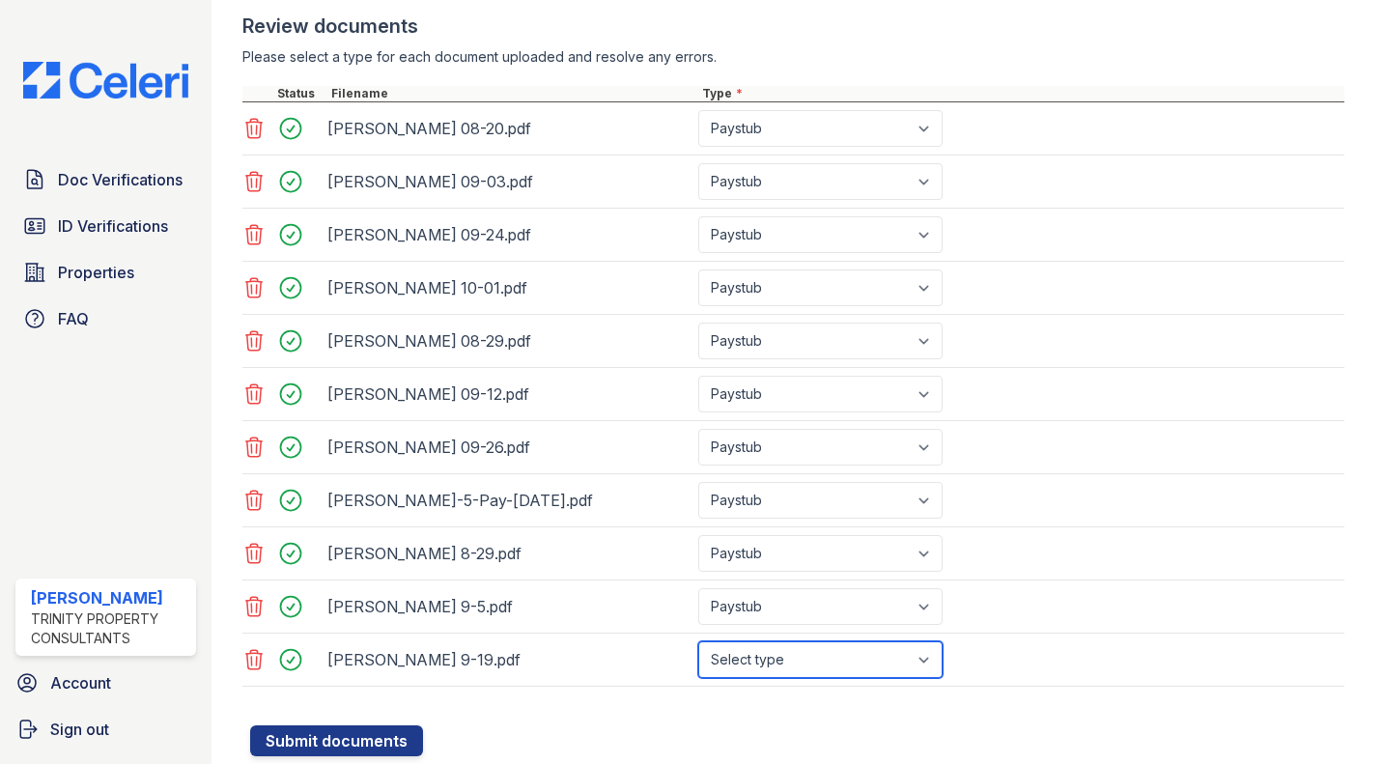
click at [788, 660] on select "Select type Paystub Bank Statement Offer Letter Tax Documents Benefit Award Let…" at bounding box center [820, 659] width 244 height 37
select select "paystub"
click at [698, 641] on select "Select type Paystub Bank Statement Offer Letter Tax Documents Benefit Award Let…" at bounding box center [820, 659] width 244 height 37
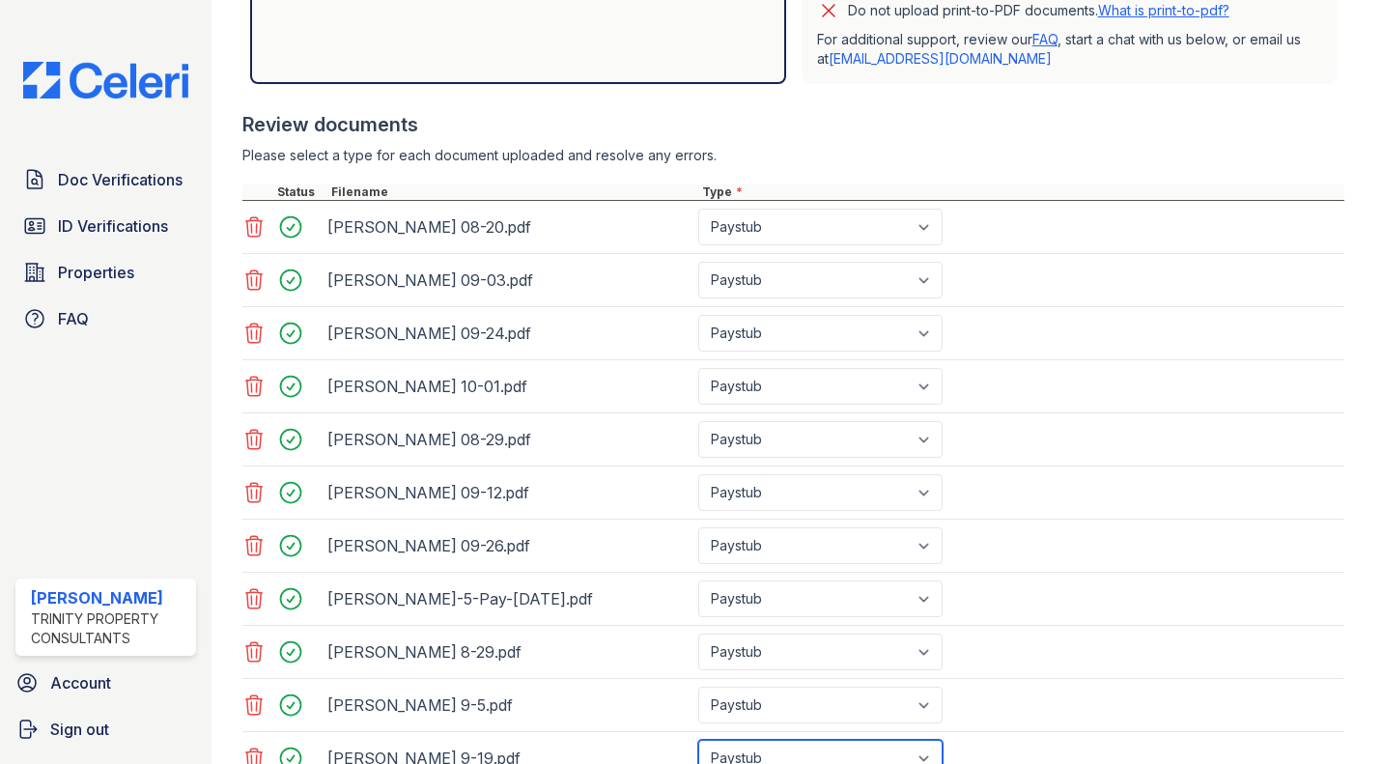
scroll to position [776, 0]
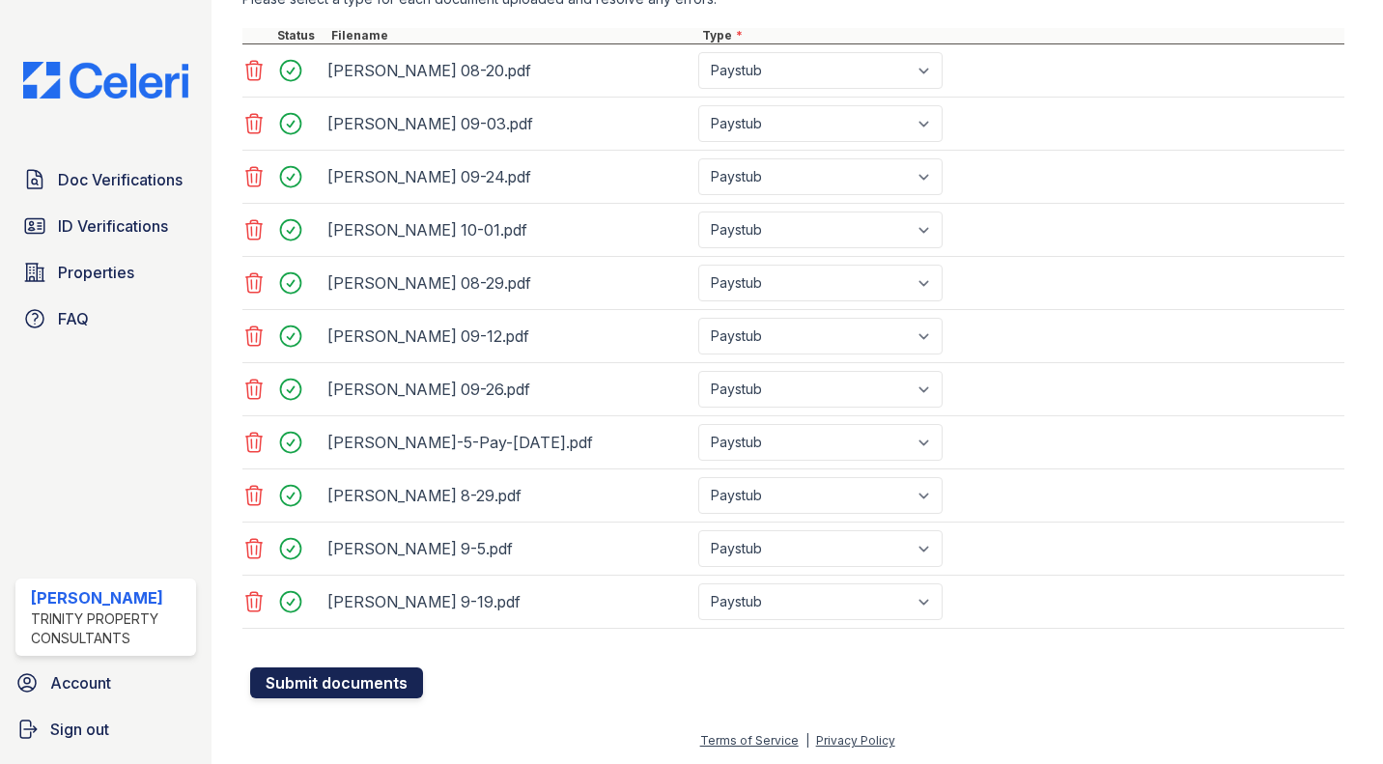
click at [365, 682] on button "Submit documents" at bounding box center [336, 682] width 173 height 31
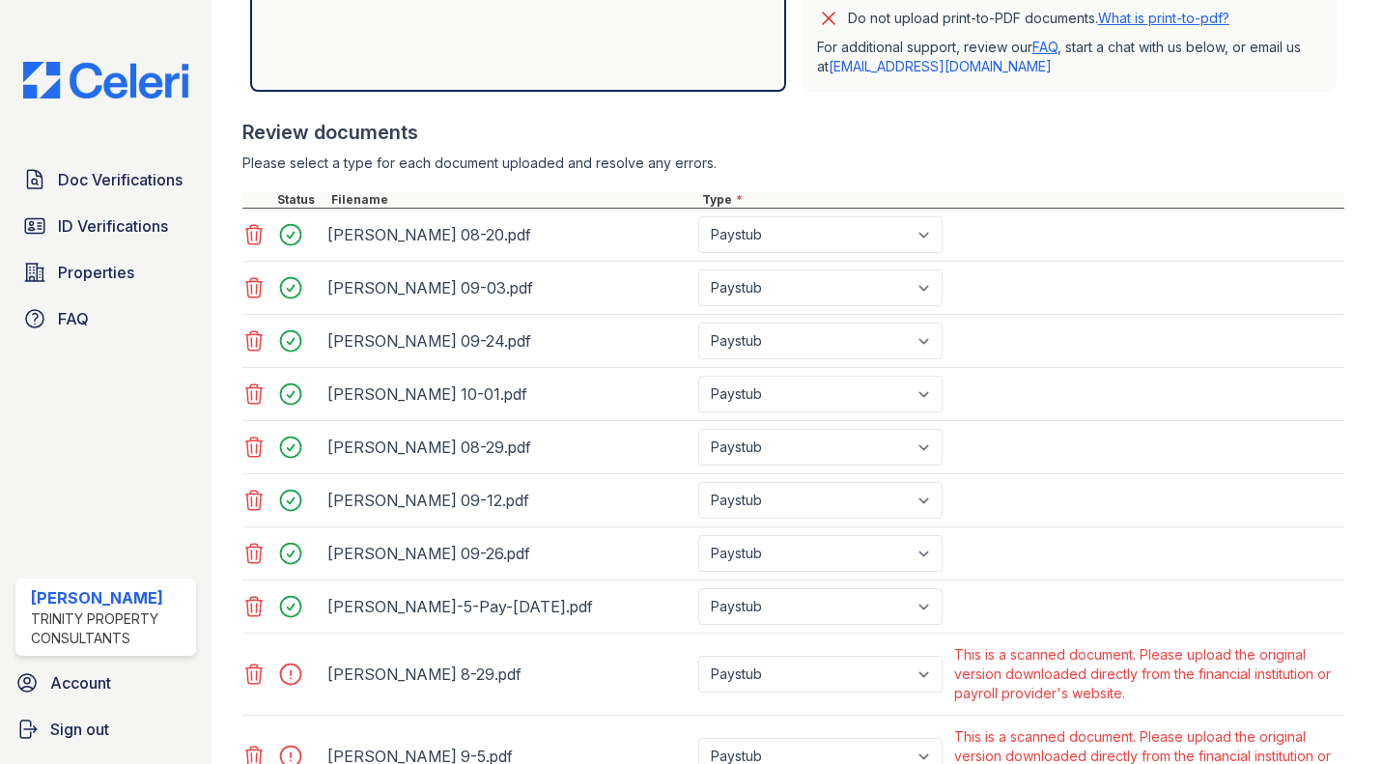
scroll to position [917, 0]
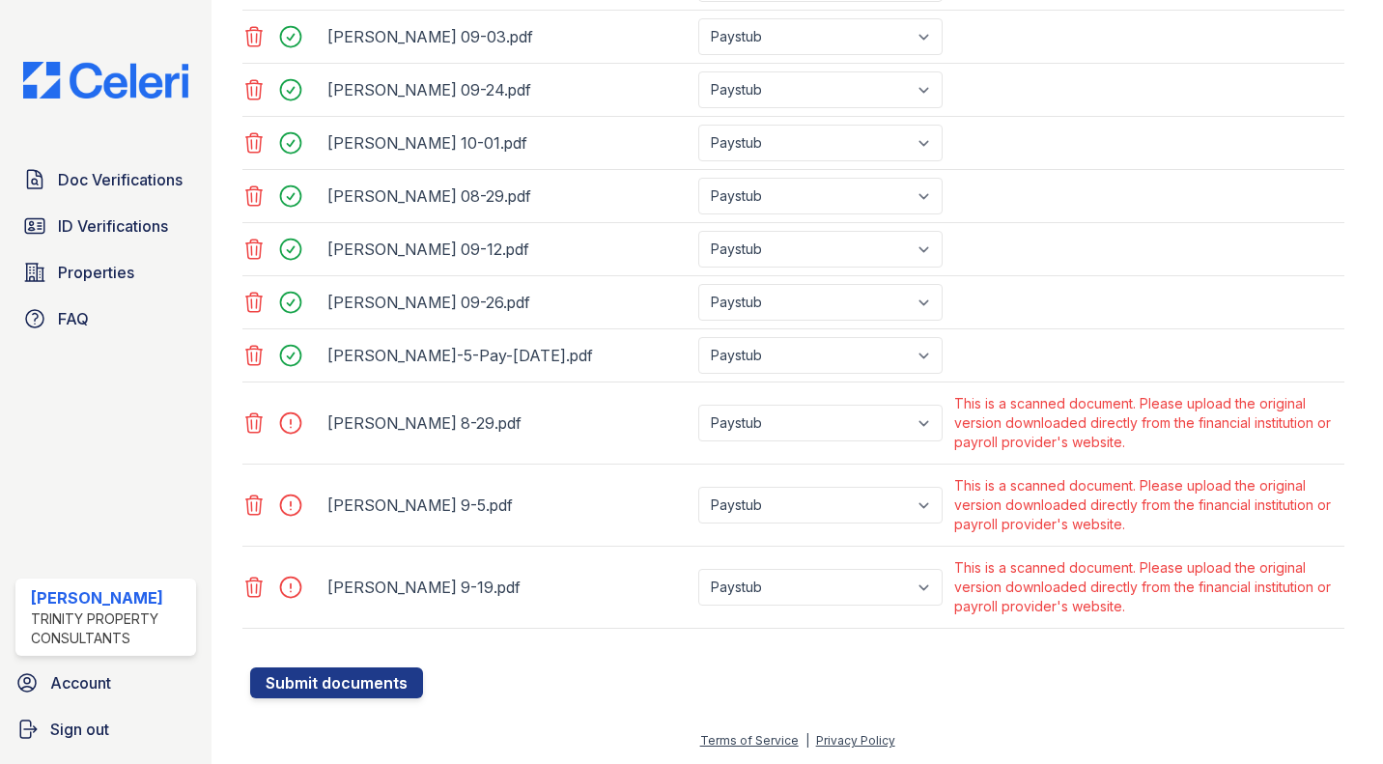
click at [256, 434] on icon at bounding box center [253, 422] width 23 height 23
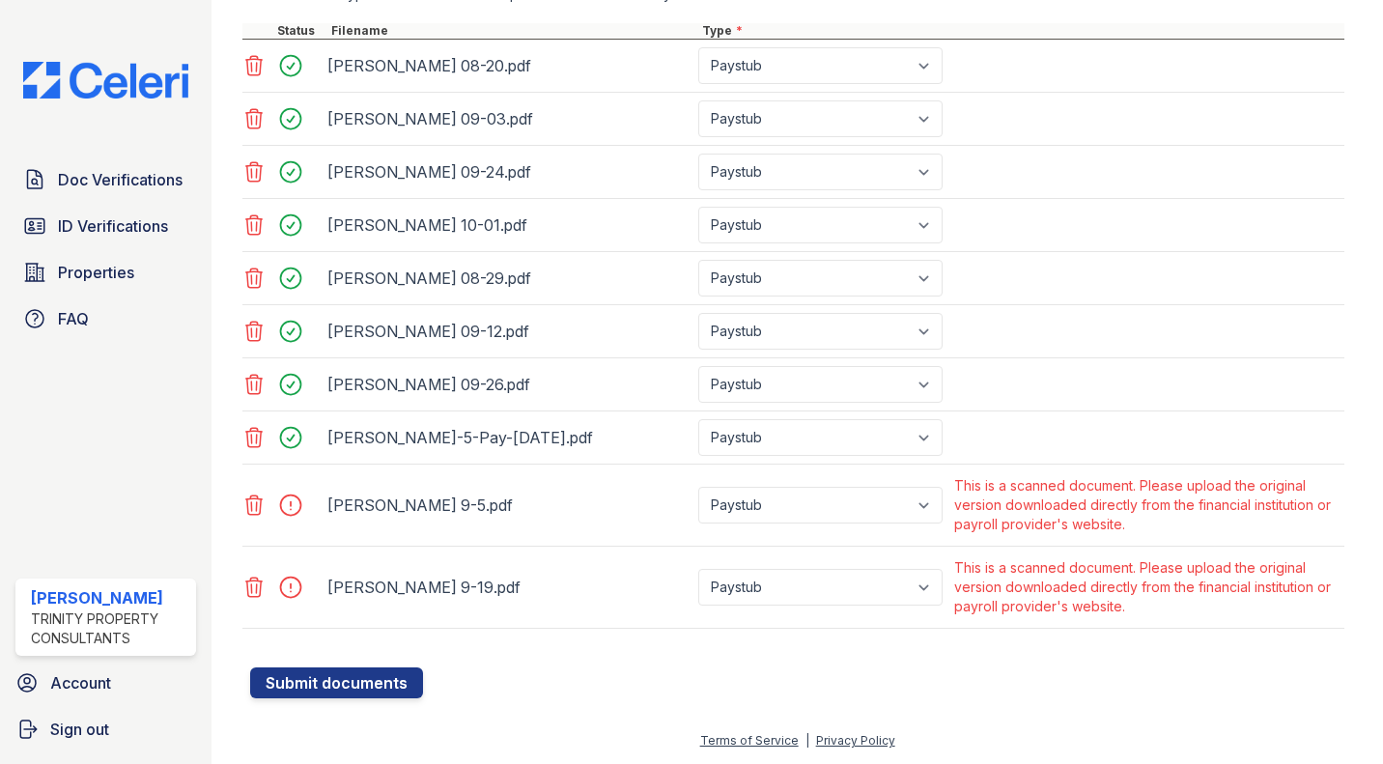
scroll to position [834, 0]
click at [257, 503] on icon at bounding box center [254, 504] width 16 height 19
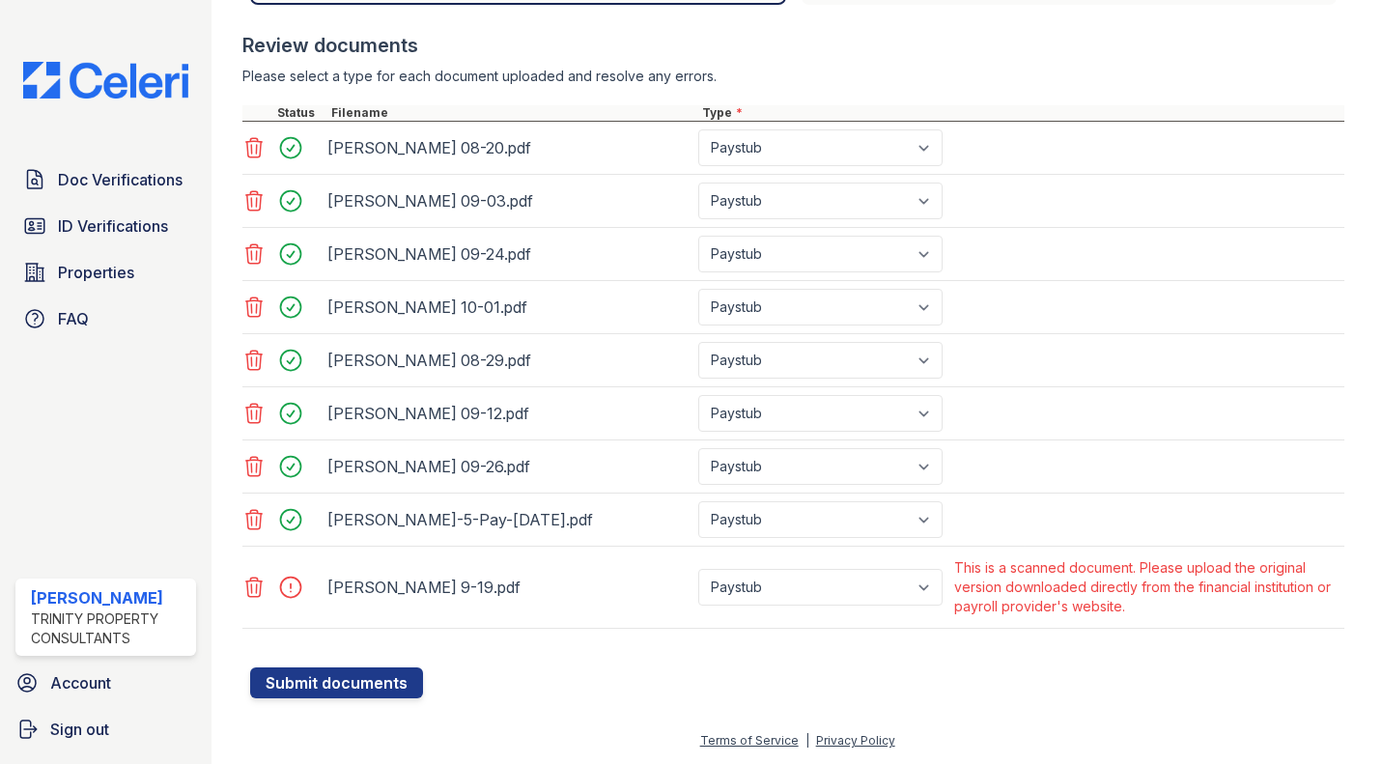
scroll to position [752, 0]
click at [256, 580] on icon at bounding box center [254, 587] width 16 height 19
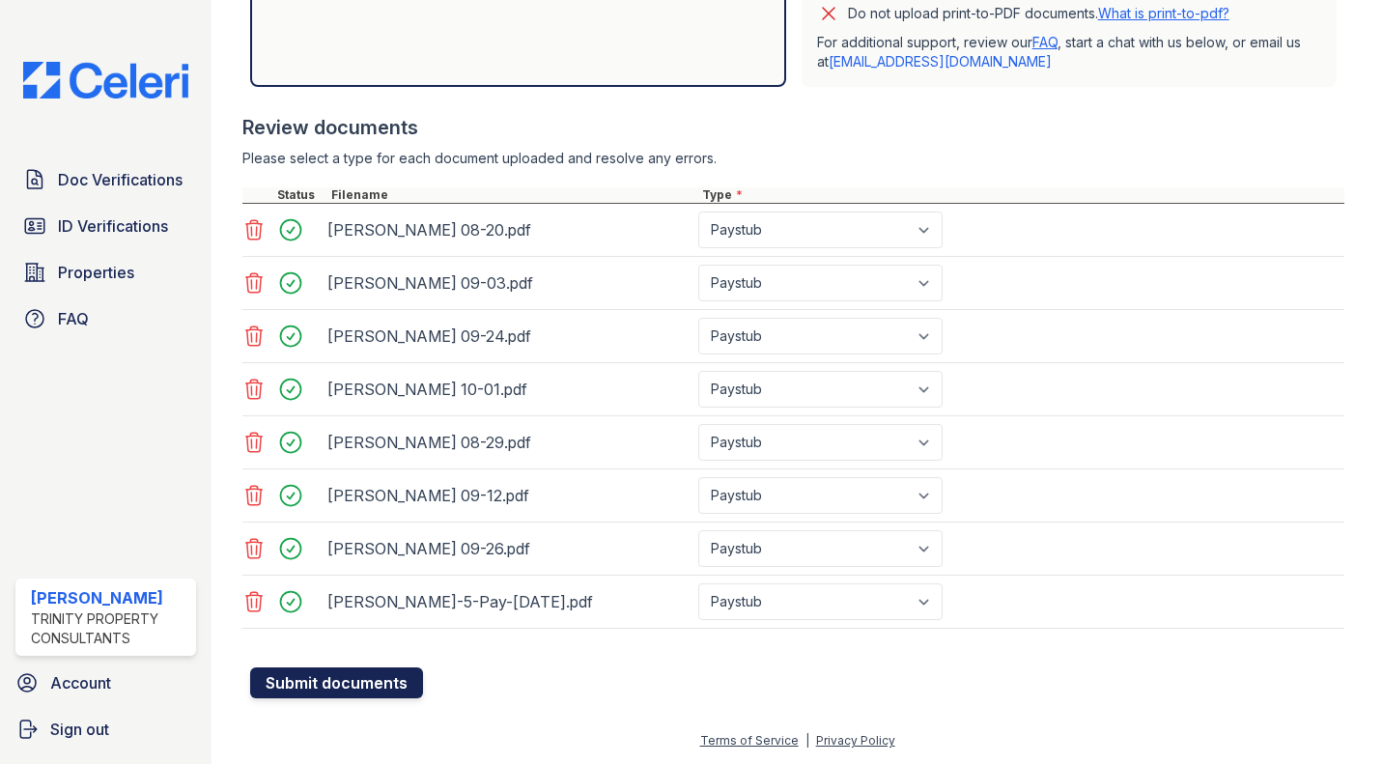
click at [288, 688] on button "Submit documents" at bounding box center [336, 682] width 173 height 31
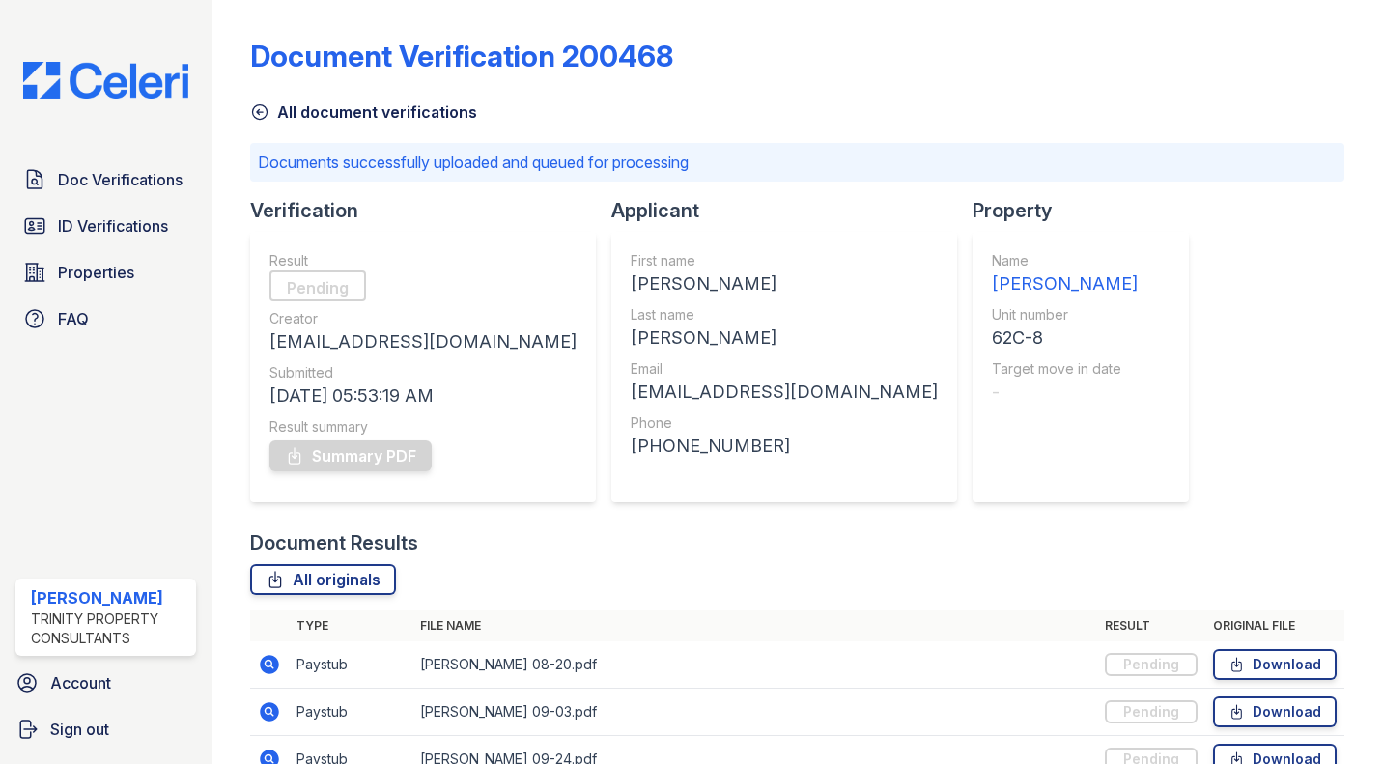
click at [265, 111] on icon at bounding box center [259, 111] width 19 height 19
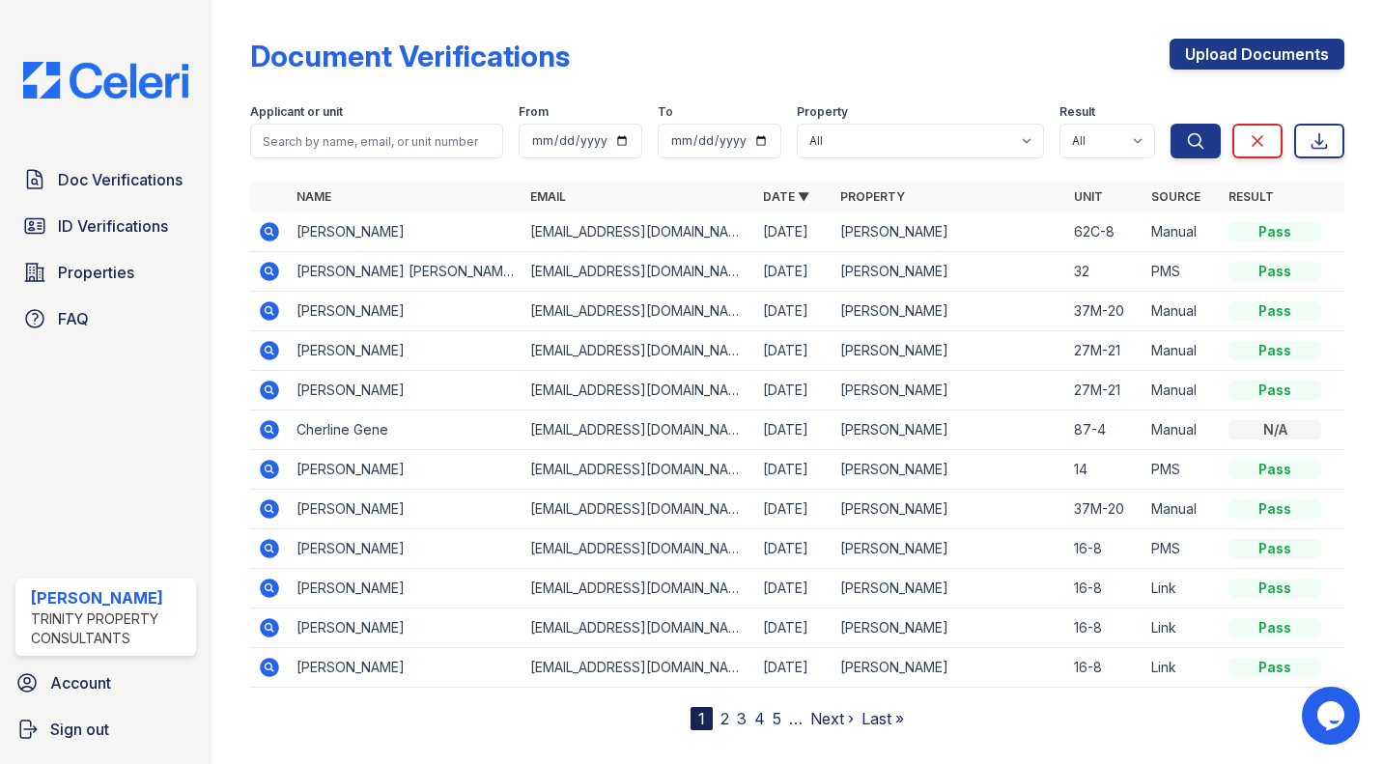
click at [278, 243] on td at bounding box center [269, 232] width 39 height 40
click at [266, 227] on icon at bounding box center [269, 231] width 19 height 19
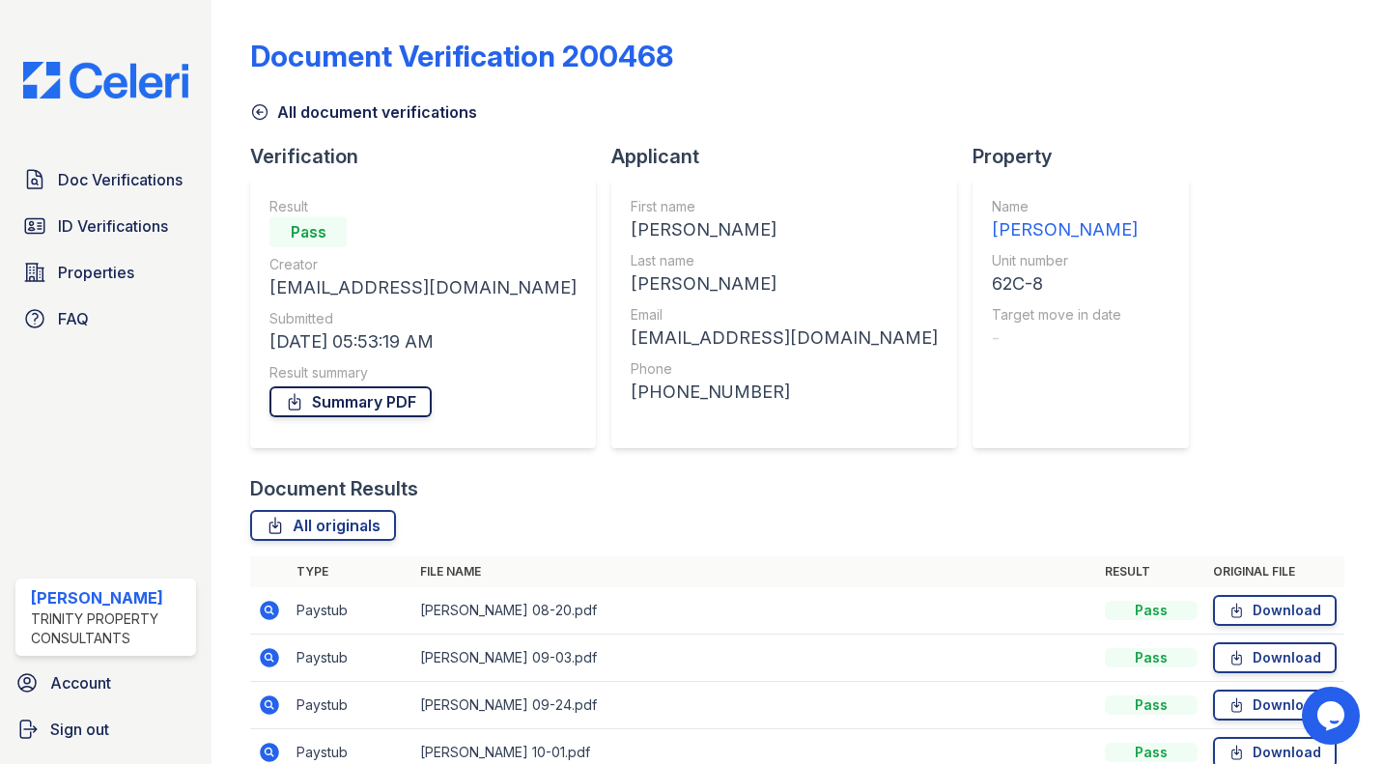
click at [409, 407] on link "Summary PDF" at bounding box center [350, 401] width 162 height 31
